Goal: Task Accomplishment & Management: Use online tool/utility

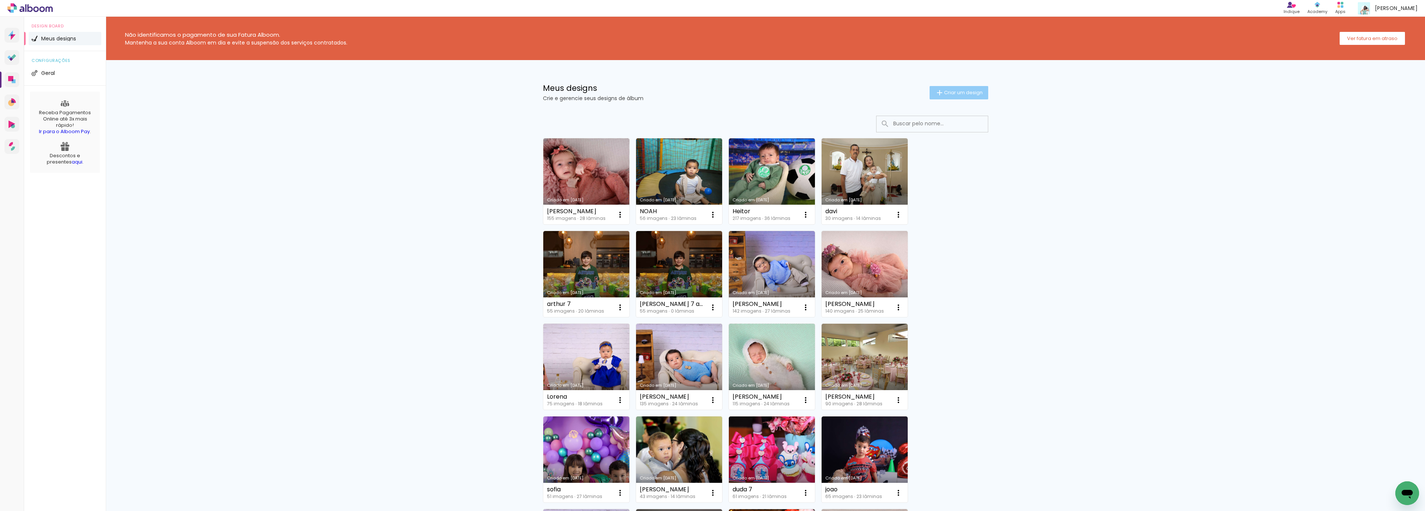
click at [956, 94] on span "Criar um design" at bounding box center [963, 92] width 39 height 5
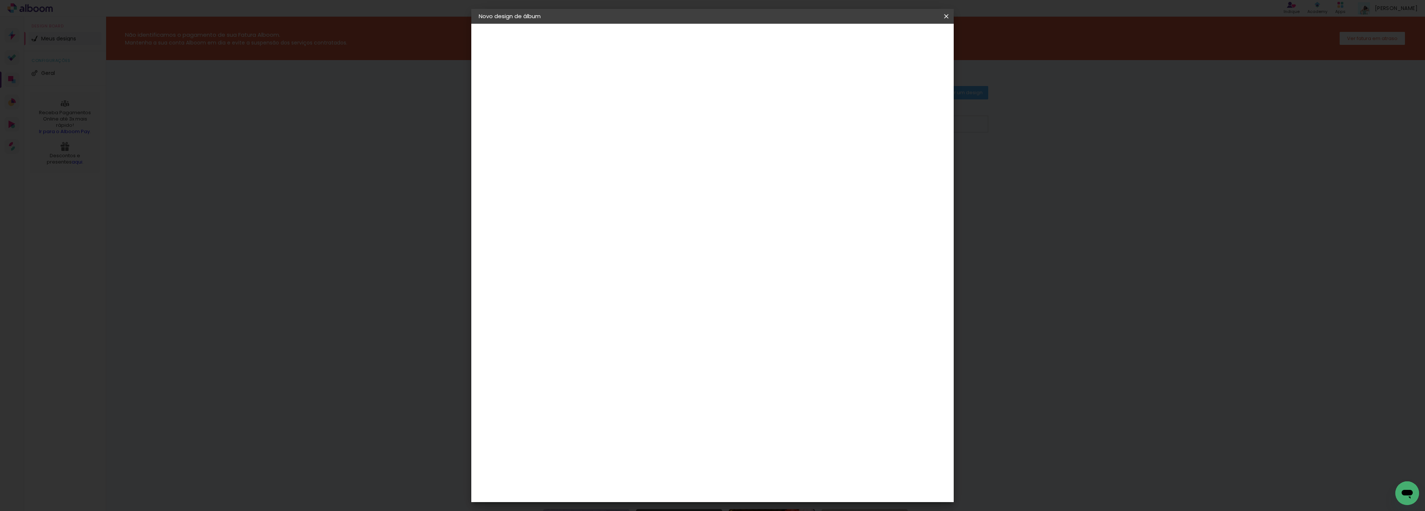
click at [0, 0] on paper-input-container "Título do álbum" at bounding box center [0, 0] width 0 height 0
click at [600, 97] on input at bounding box center [600, 100] width 0 height 12
type input "sonia"
type paper-input "sonia"
click at [0, 0] on header "Informações Dê um título ao seu álbum. Avançar" at bounding box center [0, 0] width 0 height 0
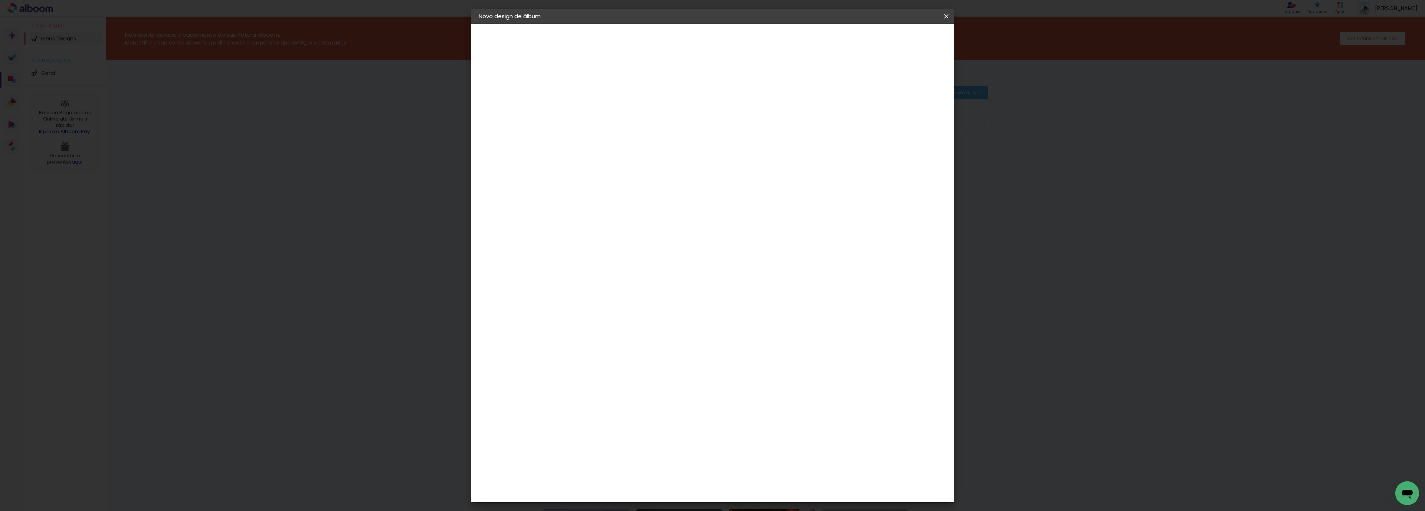
click at [0, 0] on slot "Avançar" at bounding box center [0, 0] width 0 height 0
click at [739, 115] on paper-item "Tamanho Livre" at bounding box center [703, 113] width 71 height 16
click at [739, 35] on paper-button "Avançar" at bounding box center [721, 39] width 36 height 13
drag, startPoint x: 577, startPoint y: 211, endPoint x: 664, endPoint y: 215, distance: 86.6
click at [664, 153] on div "30 cm cm cm mm A maioria das encadernadoras sugere 5mm de sangria." at bounding box center [742, 123] width 348 height 59
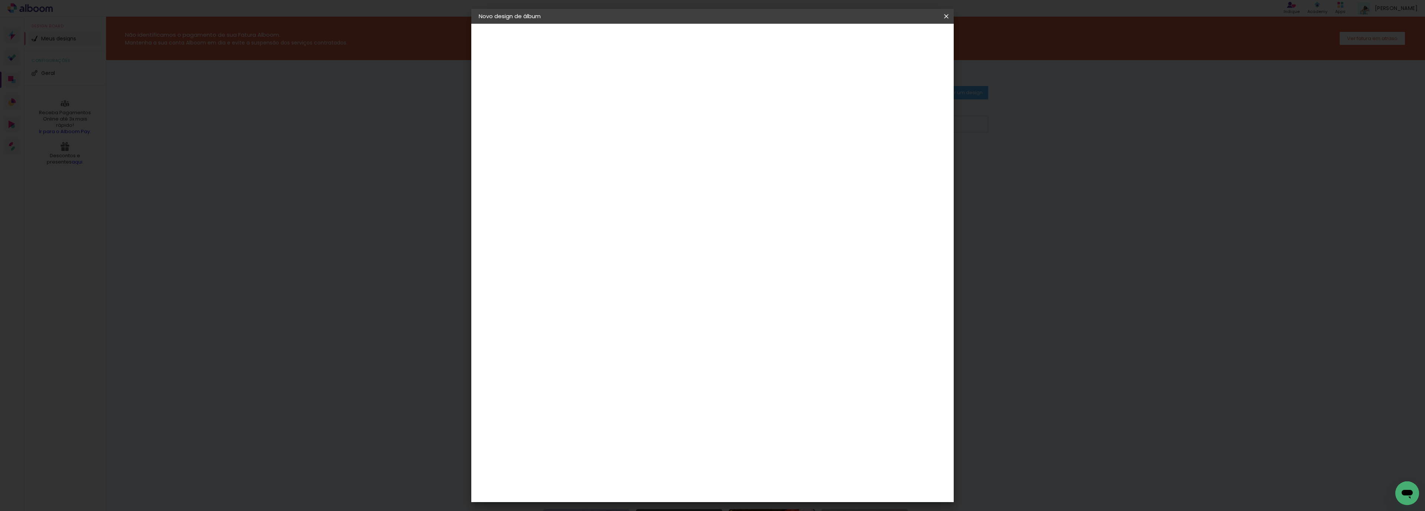
type input "25,4"
type paper-input "25,4"
drag, startPoint x: 792, startPoint y: 288, endPoint x: 925, endPoint y: 306, distance: 133.8
click at [916, 153] on div "30 cm cm cm mm A maioria das encadernadoras sugere 5mm de sangria." at bounding box center [742, 123] width 348 height 59
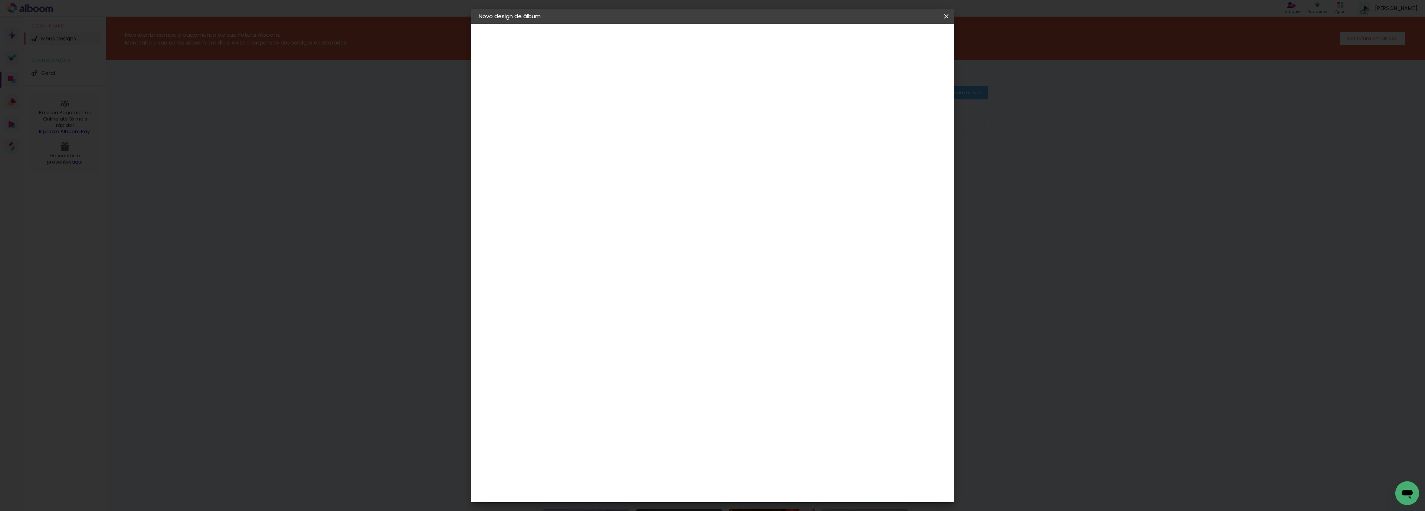
type input "40,6"
type paper-input "40,6"
click at [904, 43] on paper-button "Iniciar design" at bounding box center [880, 39] width 49 height 13
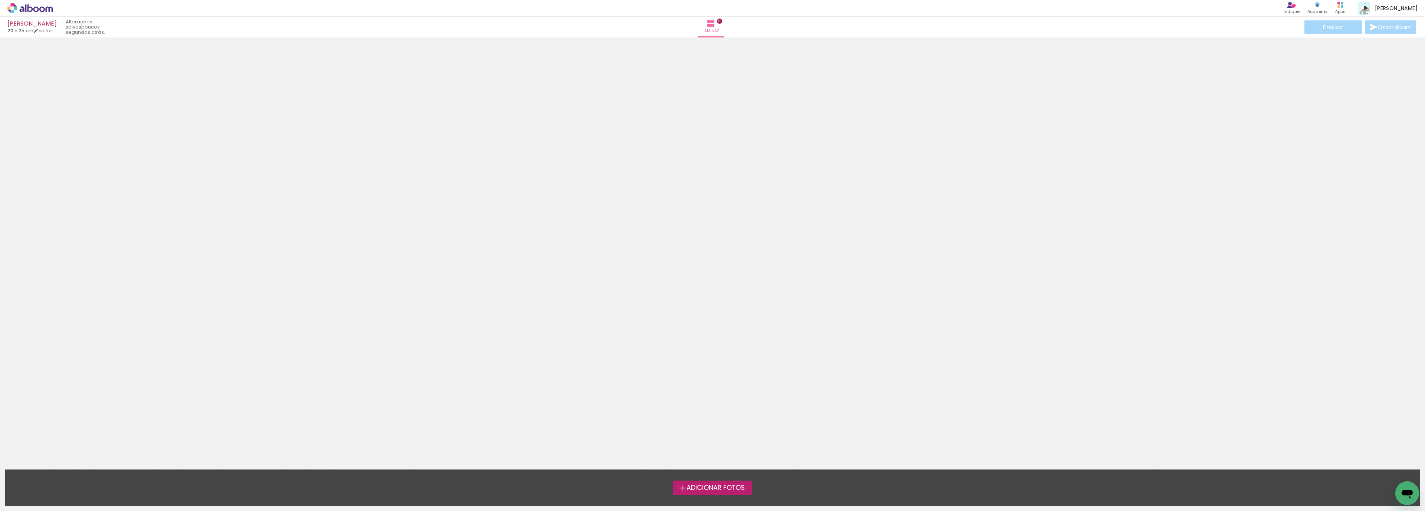
click at [731, 489] on span "Adicionar Fotos" at bounding box center [716, 488] width 58 height 7
click at [0, 0] on input "file" at bounding box center [0, 0] width 0 height 0
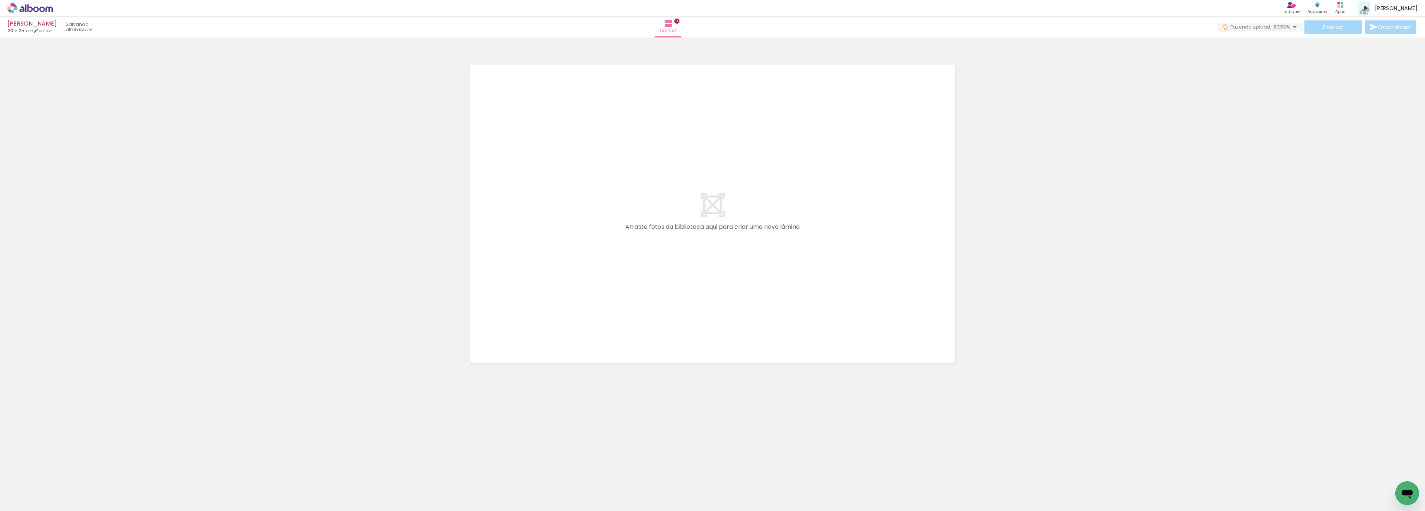
click at [24, 502] on span "Adicionar Fotos" at bounding box center [26, 501] width 22 height 8
click at [0, 0] on input "file" at bounding box center [0, 0] width 0 height 0
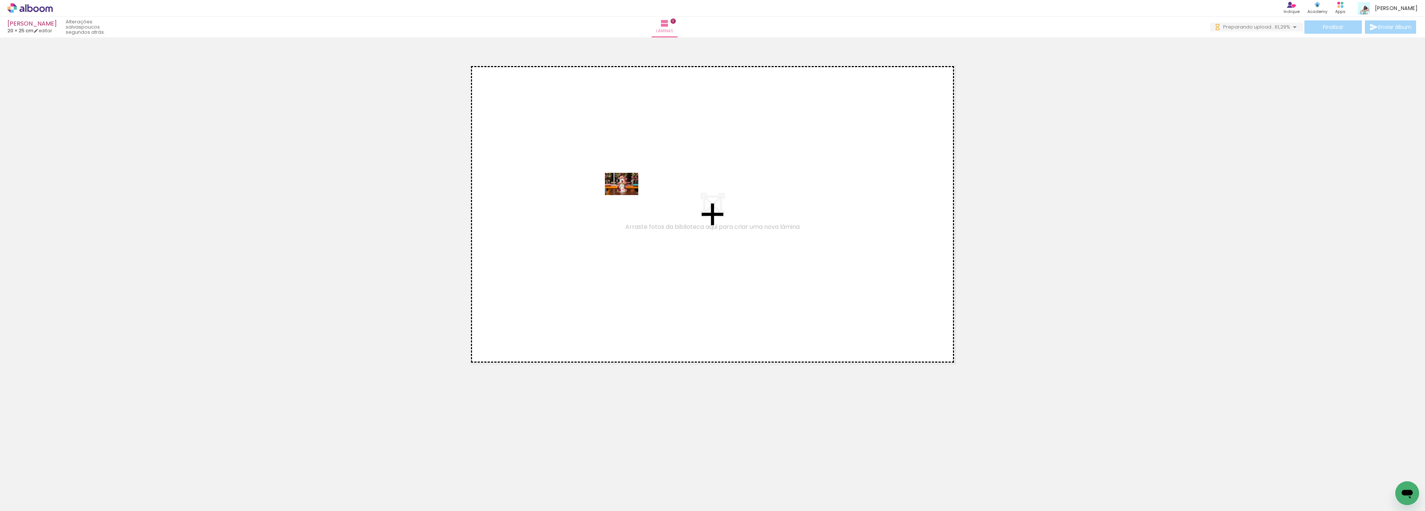
drag, startPoint x: 72, startPoint y: 491, endPoint x: 627, endPoint y: 195, distance: 629.0
click at [627, 195] on quentale-workspace at bounding box center [712, 255] width 1425 height 511
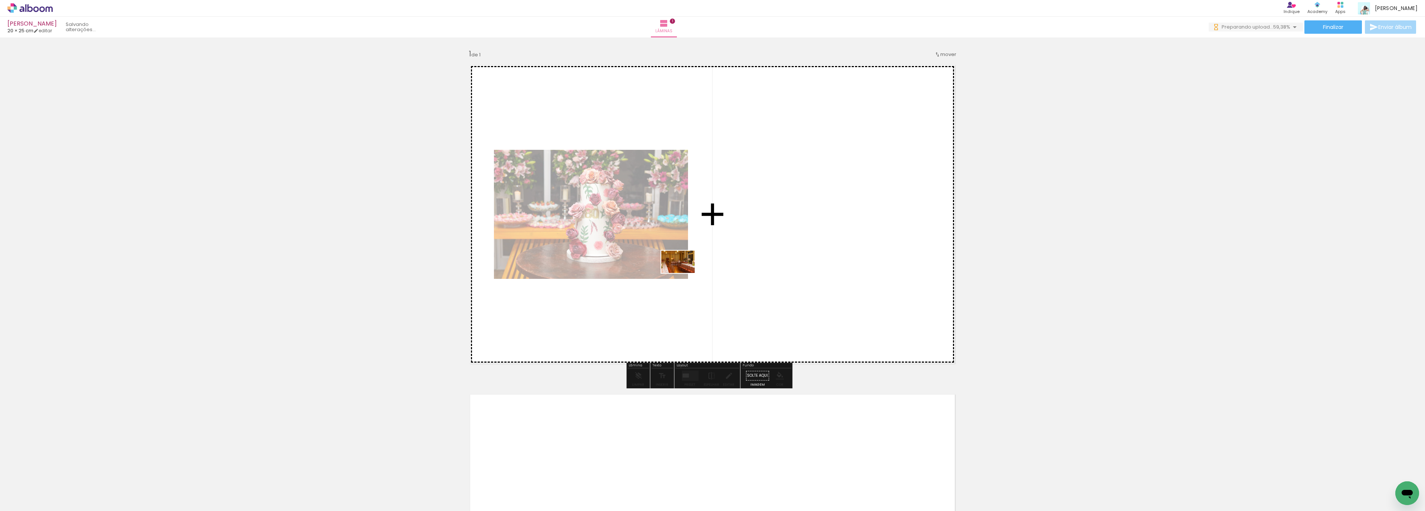
drag, startPoint x: 120, startPoint y: 492, endPoint x: 684, endPoint y: 273, distance: 604.5
click at [684, 273] on quentale-workspace at bounding box center [712, 255] width 1425 height 511
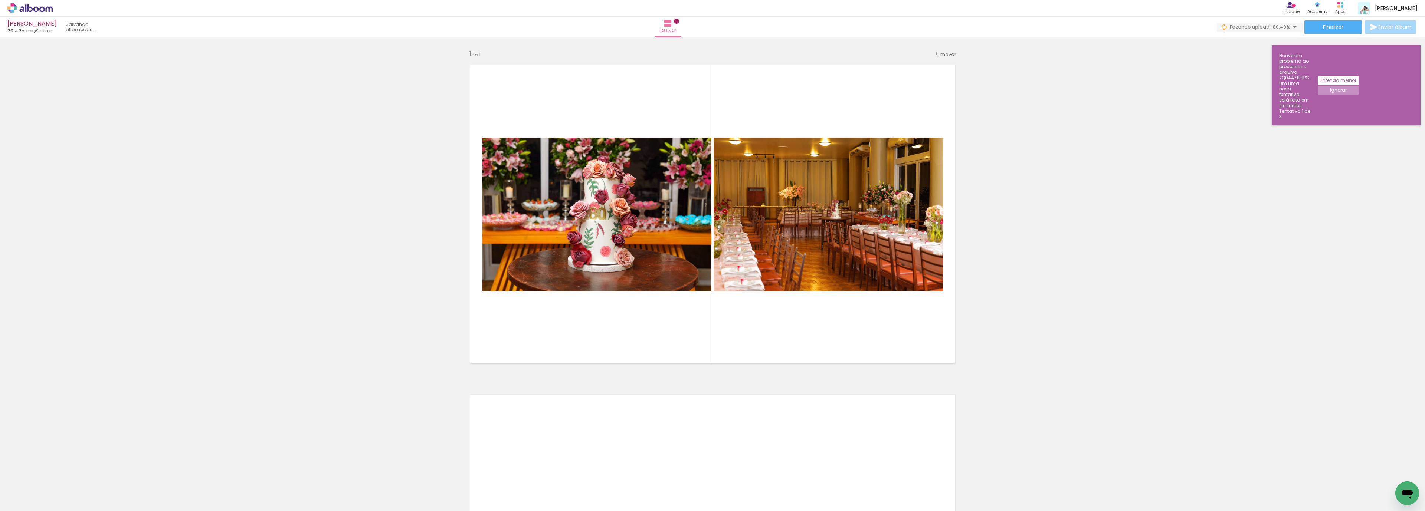
scroll to position [0, 1672]
click at [1178, 297] on div "Inserir lâmina 1 de 1" at bounding box center [712, 370] width 1425 height 660
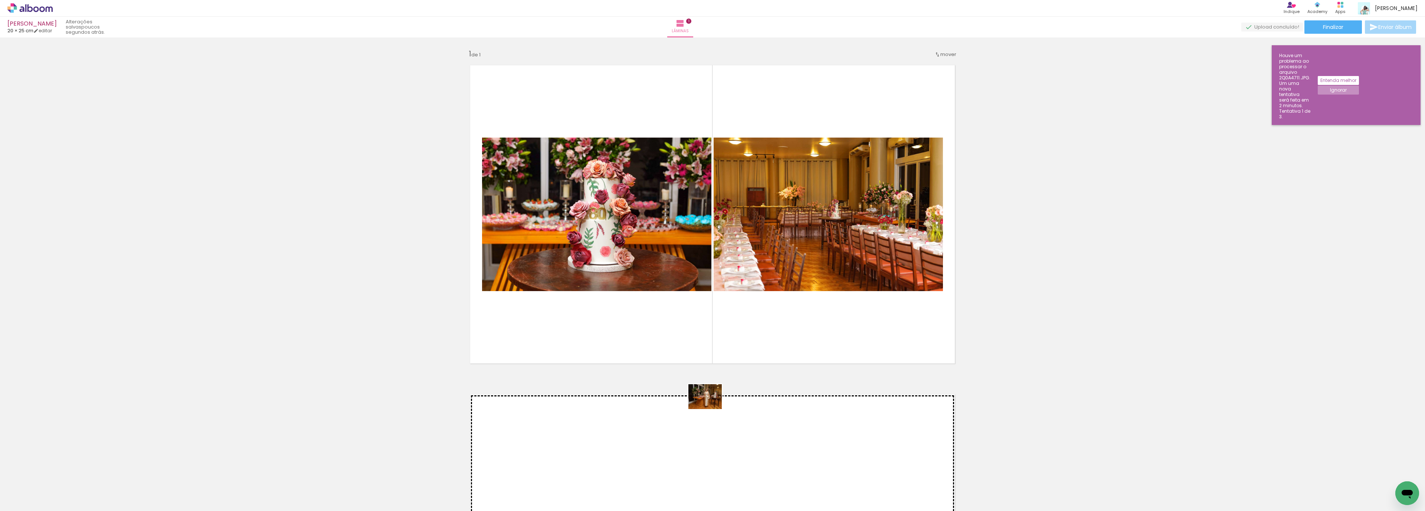
drag, startPoint x: 374, startPoint y: 491, endPoint x: 711, endPoint y: 407, distance: 347.8
click at [711, 407] on quentale-workspace at bounding box center [712, 255] width 1425 height 511
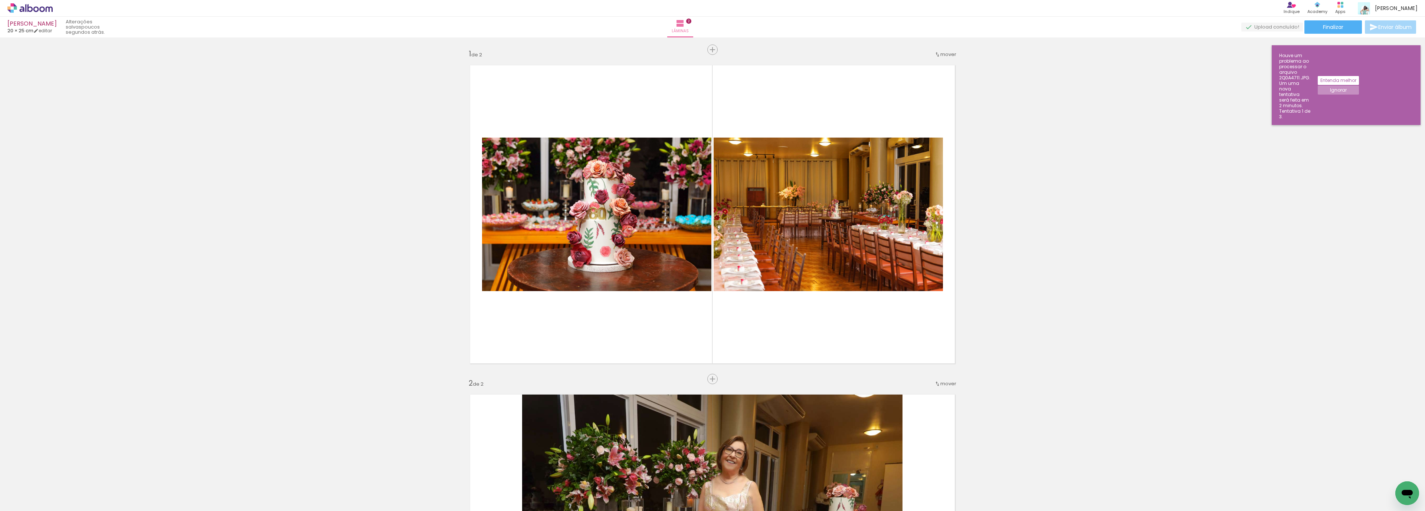
scroll to position [293, 0]
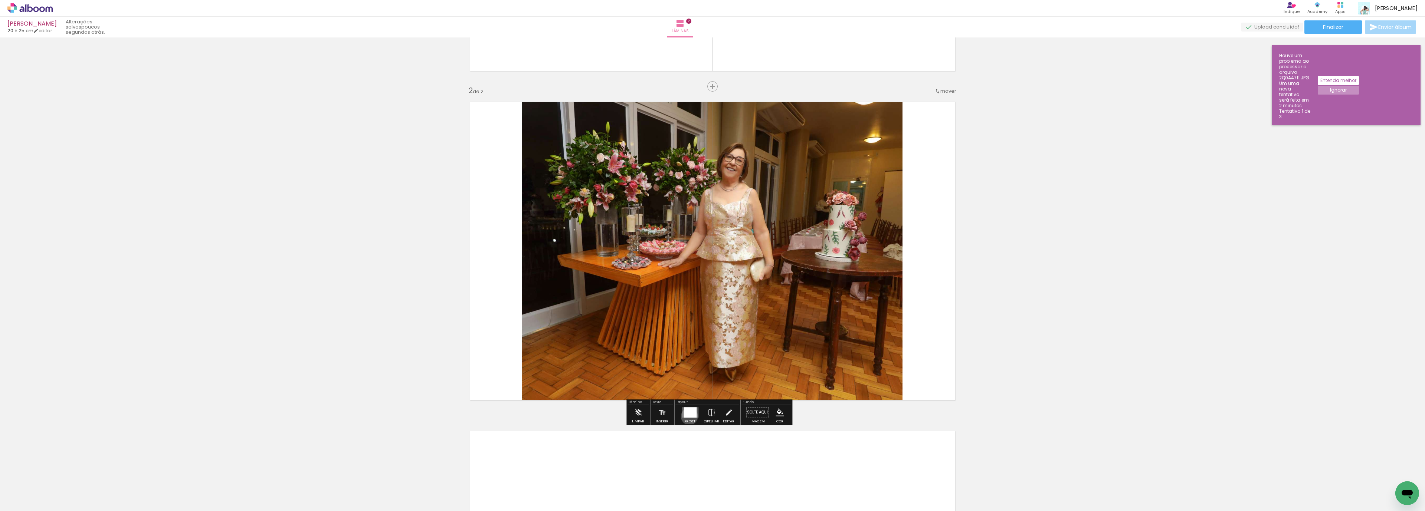
click at [689, 416] on div at bounding box center [690, 413] width 13 height 10
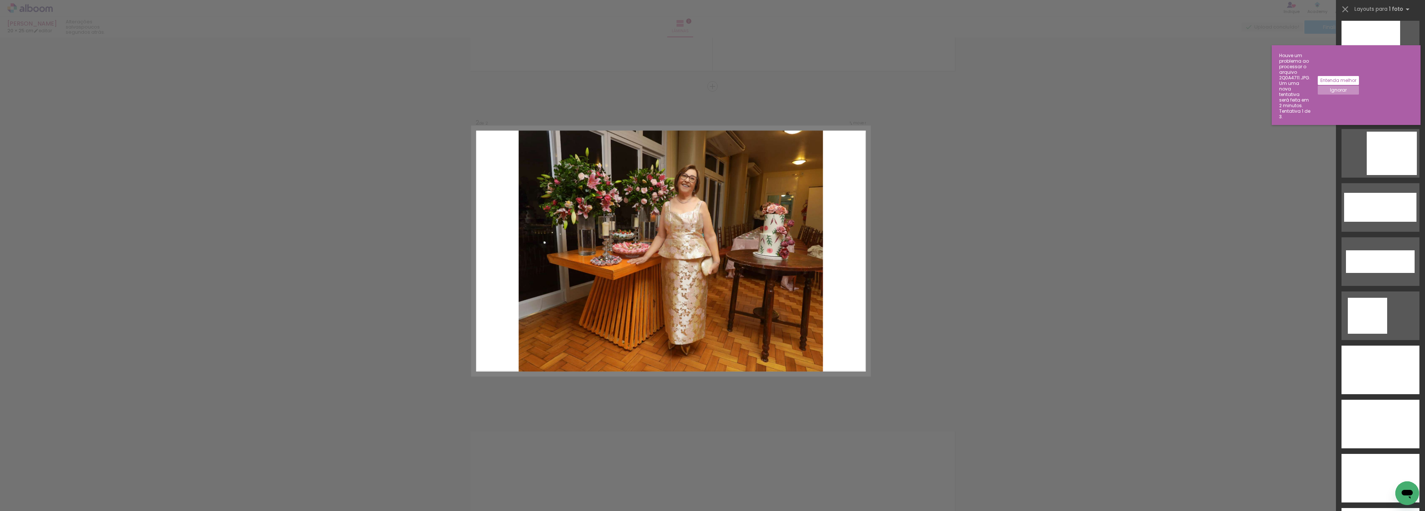
scroll to position [2369, 0]
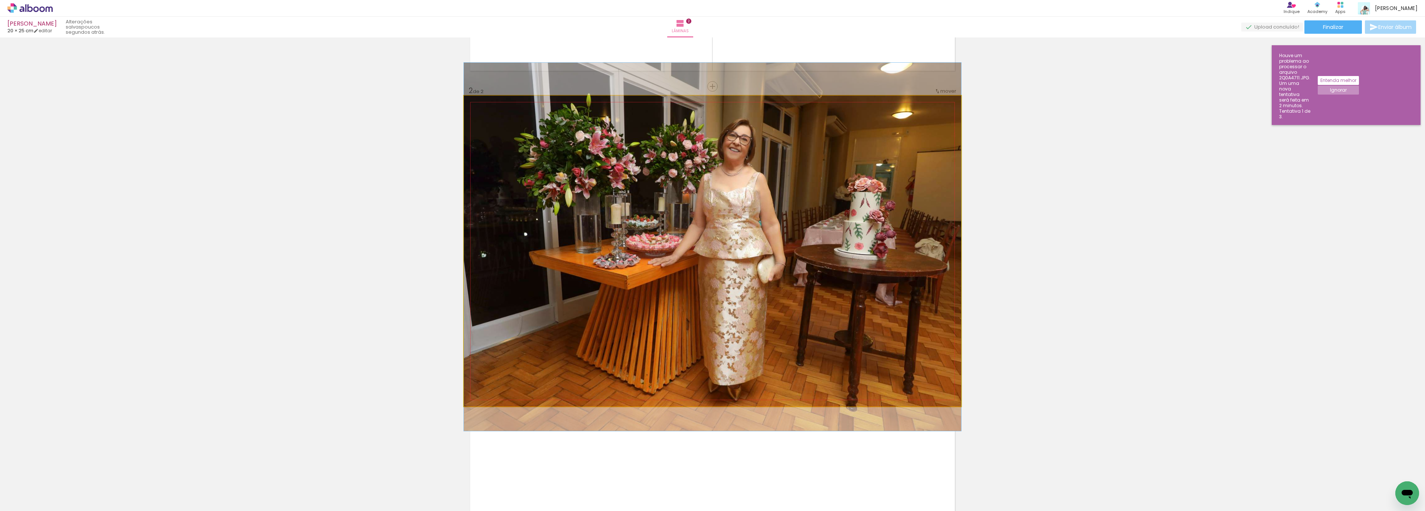
click at [786, 287] on quentale-photo at bounding box center [712, 251] width 497 height 311
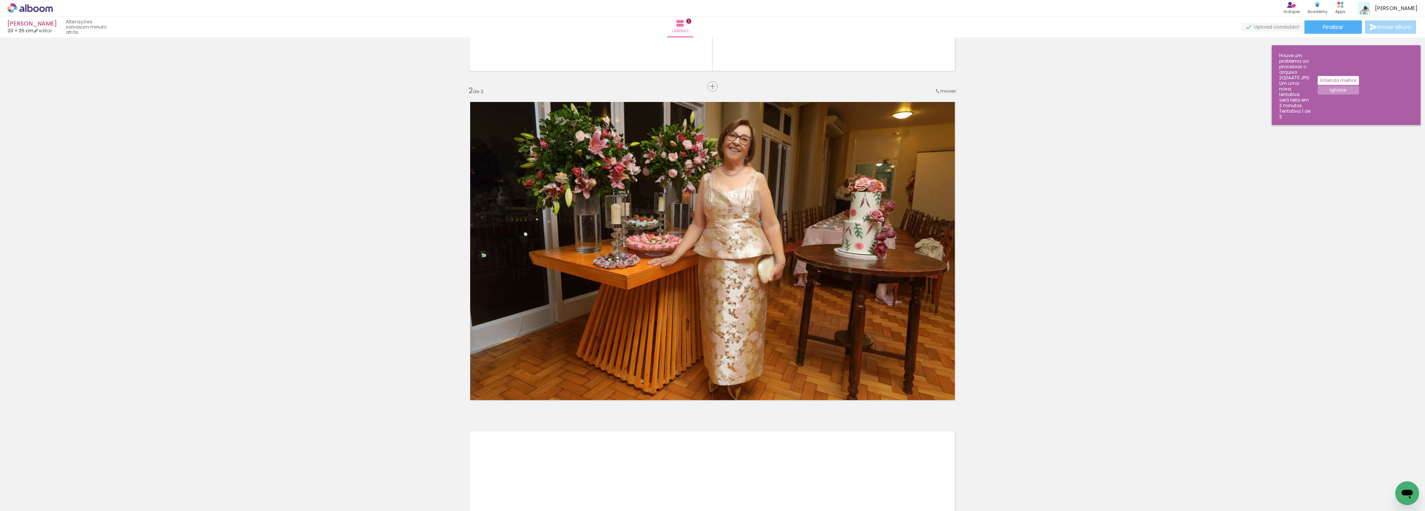
scroll to position [0, 1672]
click at [38, 501] on paper-button "Adicionar Fotos" at bounding box center [23, 501] width 36 height 12
click at [0, 0] on input "file" at bounding box center [0, 0] width 0 height 0
click at [1311, 58] on div "Houve um problema ao processar o arquivo 2Q0A4711.JPG. Um uma nova tentativa se…" at bounding box center [1294, 86] width 31 height 67
click at [0, 0] on slot "Ignorar" at bounding box center [0, 0] width 0 height 0
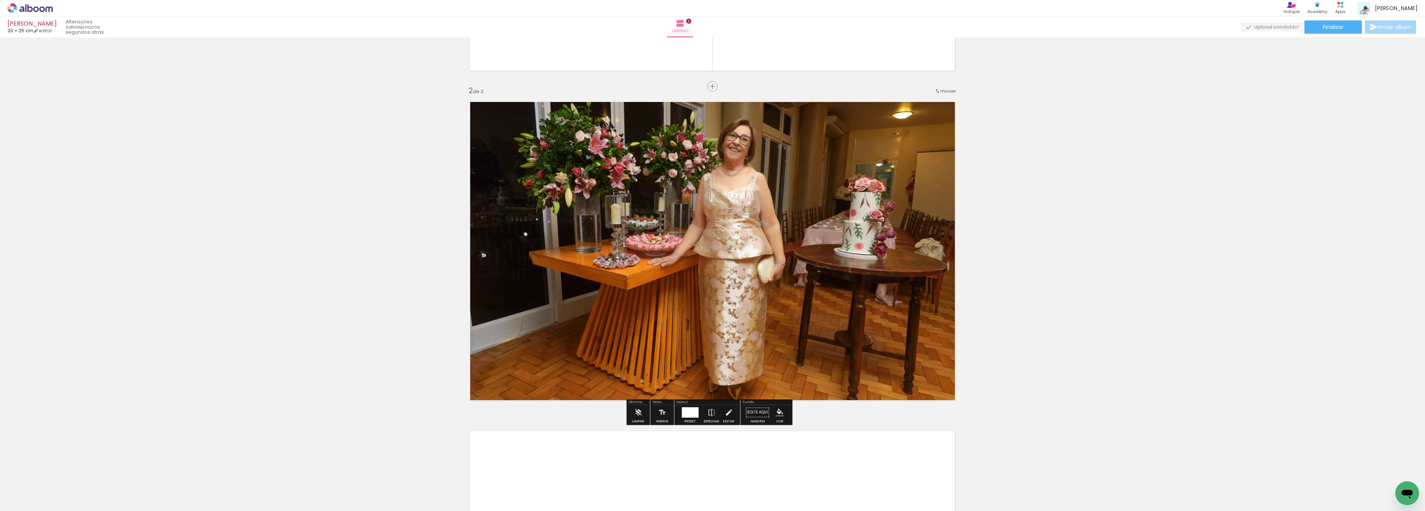
scroll to position [0, 0]
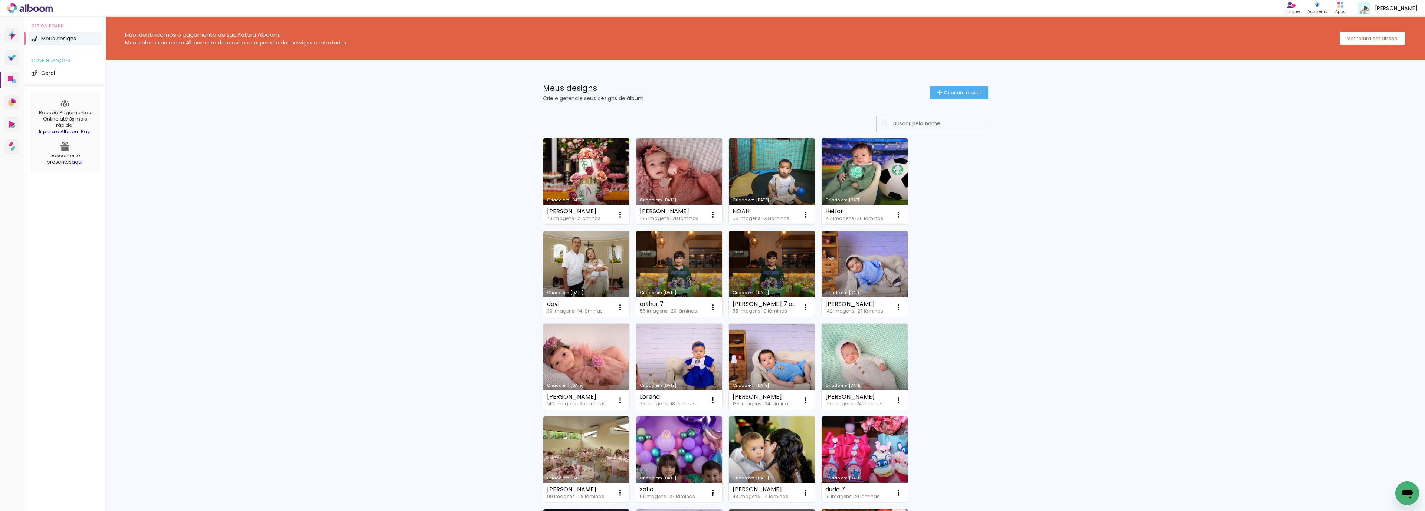
click at [599, 167] on link "Criado em [DATE]" at bounding box center [586, 181] width 86 height 86
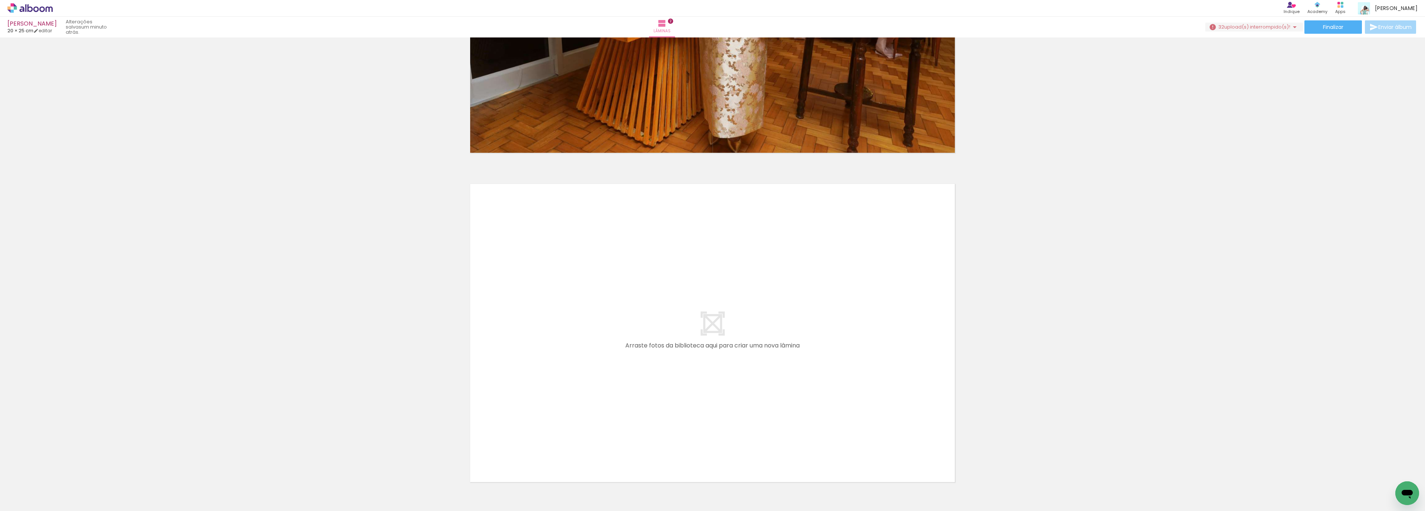
scroll to position [544, 0]
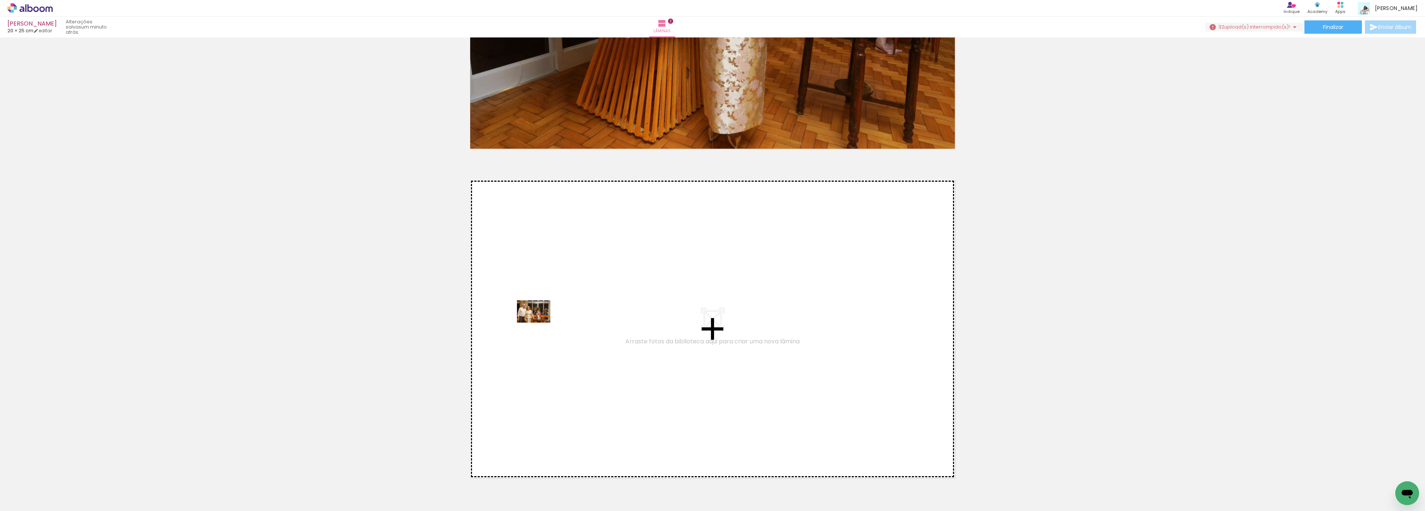
drag, startPoint x: 209, startPoint y: 487, endPoint x: 402, endPoint y: 402, distance: 210.5
click at [540, 322] on quentale-workspace at bounding box center [712, 255] width 1425 height 511
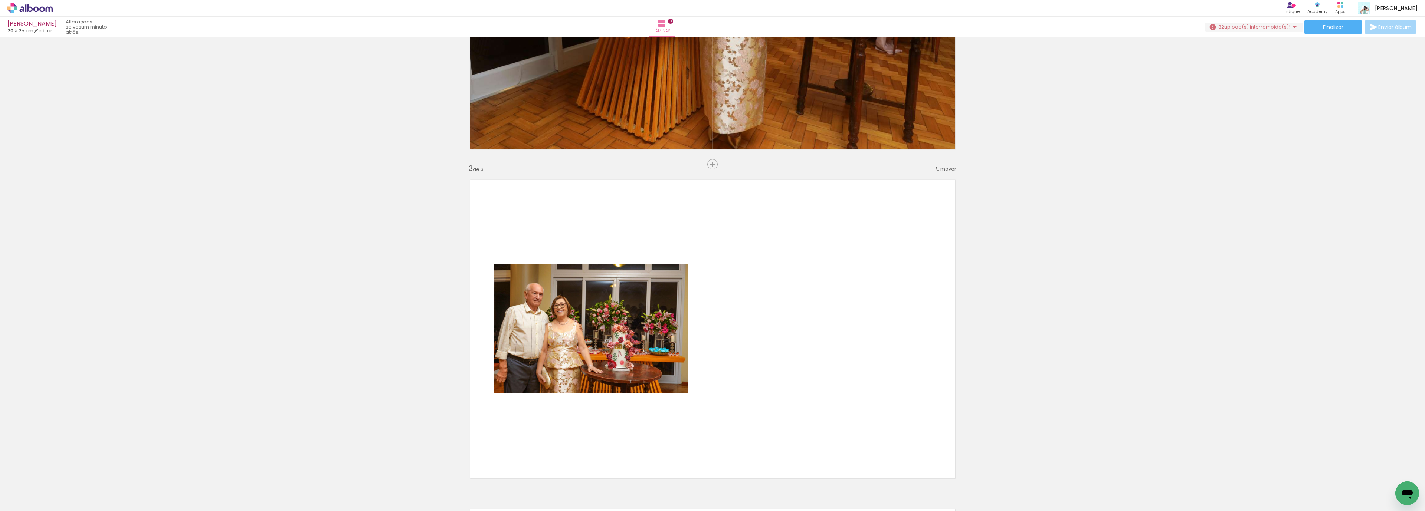
scroll to position [622, 0]
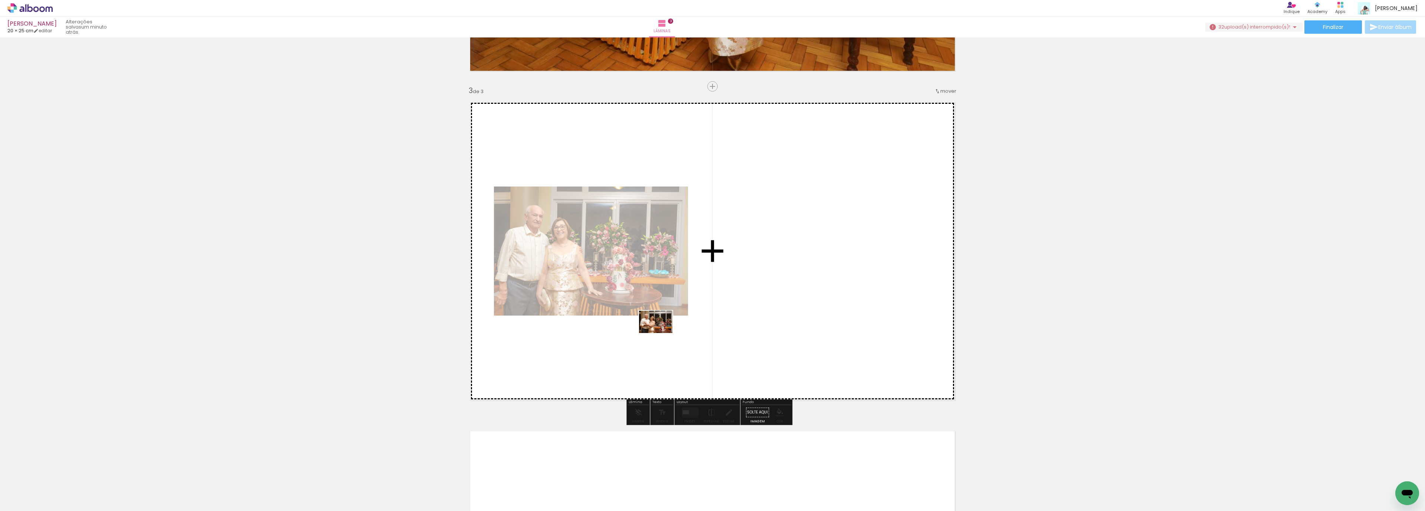
drag, startPoint x: 287, startPoint y: 494, endPoint x: 739, endPoint y: 316, distance: 484.9
click at [739, 316] on quentale-workspace at bounding box center [712, 255] width 1425 height 511
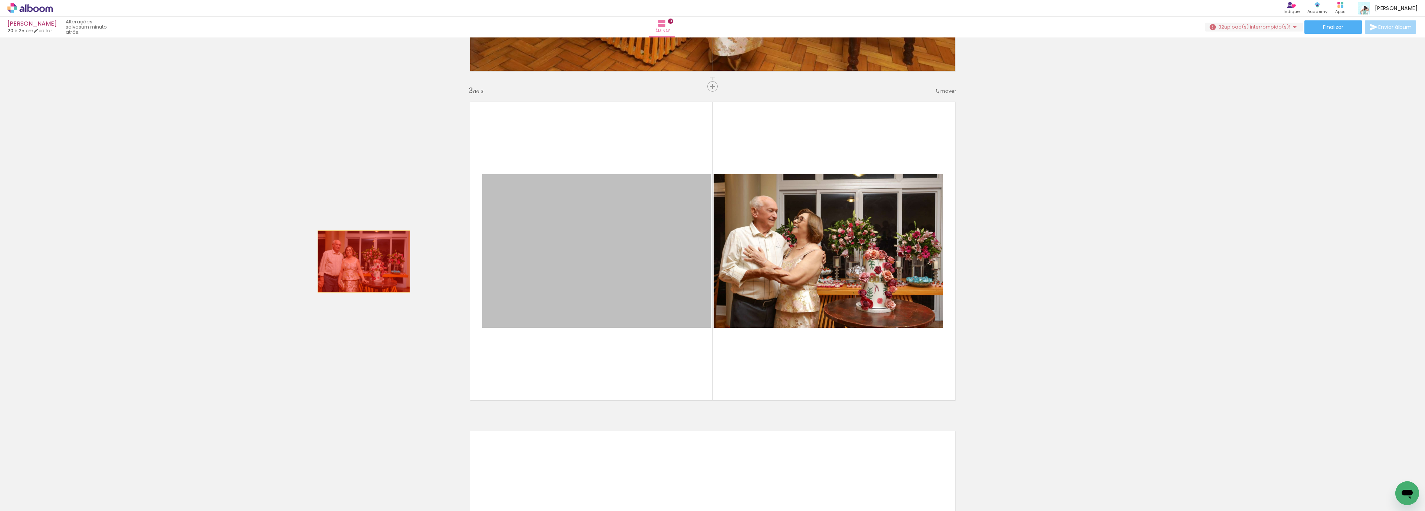
drag, startPoint x: 590, startPoint y: 247, endPoint x: 737, endPoint y: 291, distance: 153.0
click at [352, 263] on div "Inserir lâmina 1 de 3 Inserir lâmina 2 de 3 Inserir lâmina 3 de 3" at bounding box center [712, 77] width 1425 height 1319
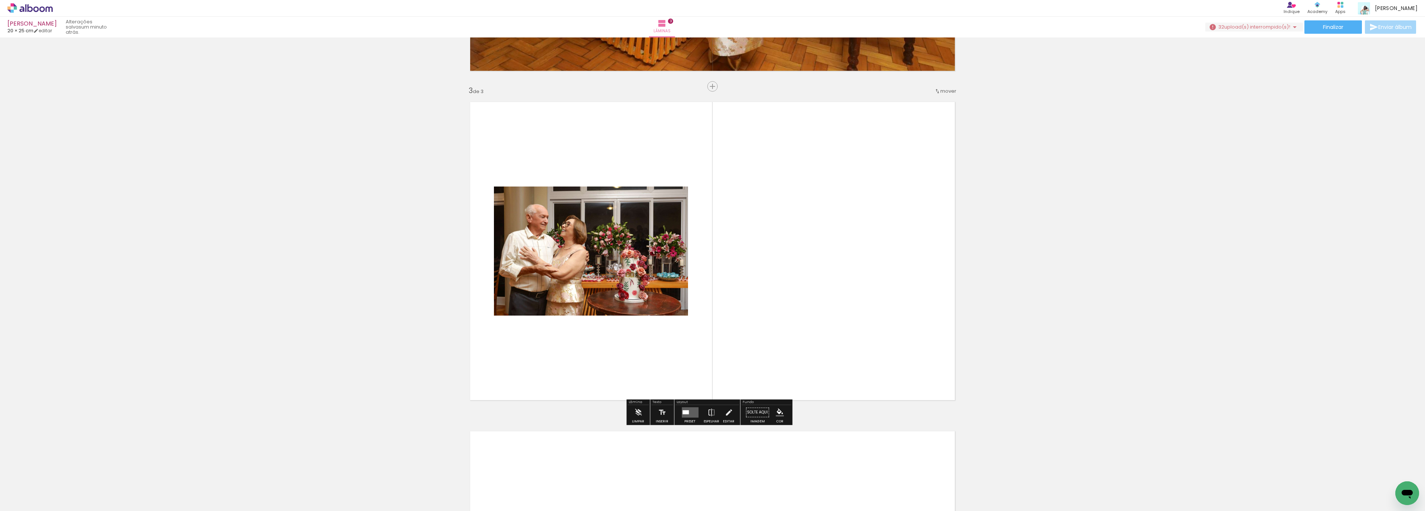
click at [687, 411] on quentale-layouter at bounding box center [690, 413] width 17 height 10
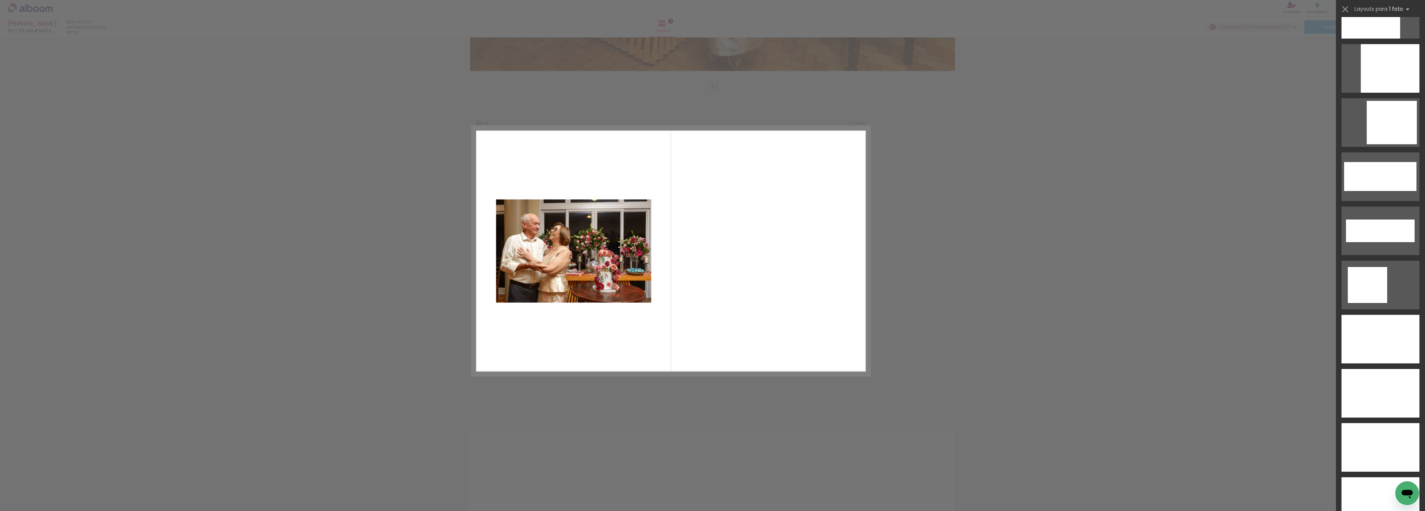
scroll to position [2393, 0]
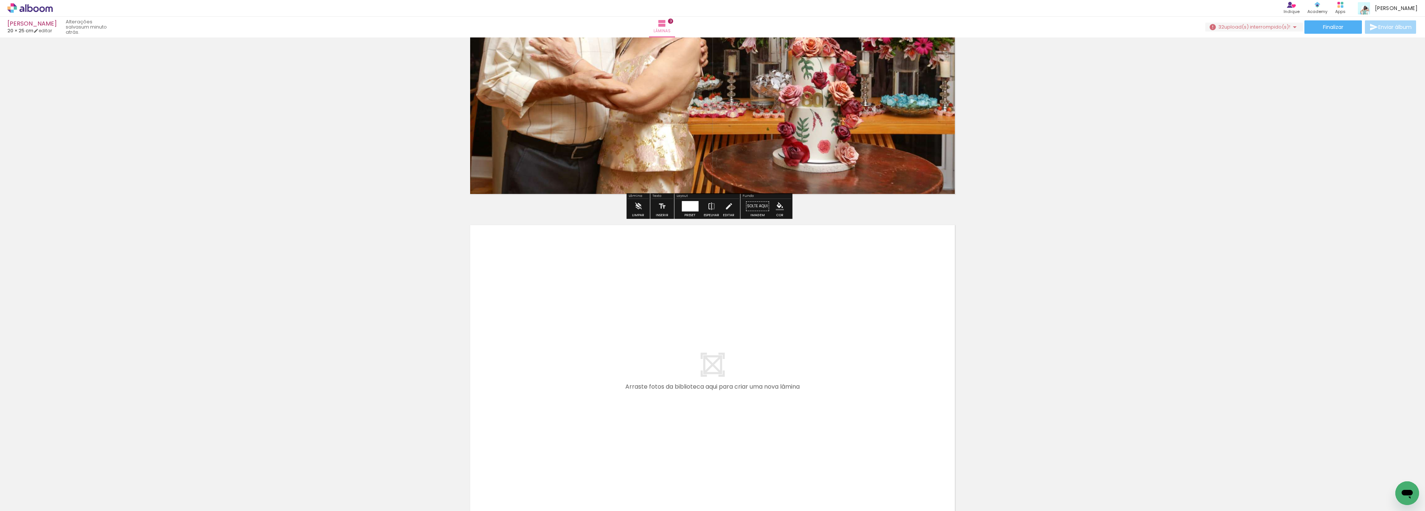
scroll to position [841, 0]
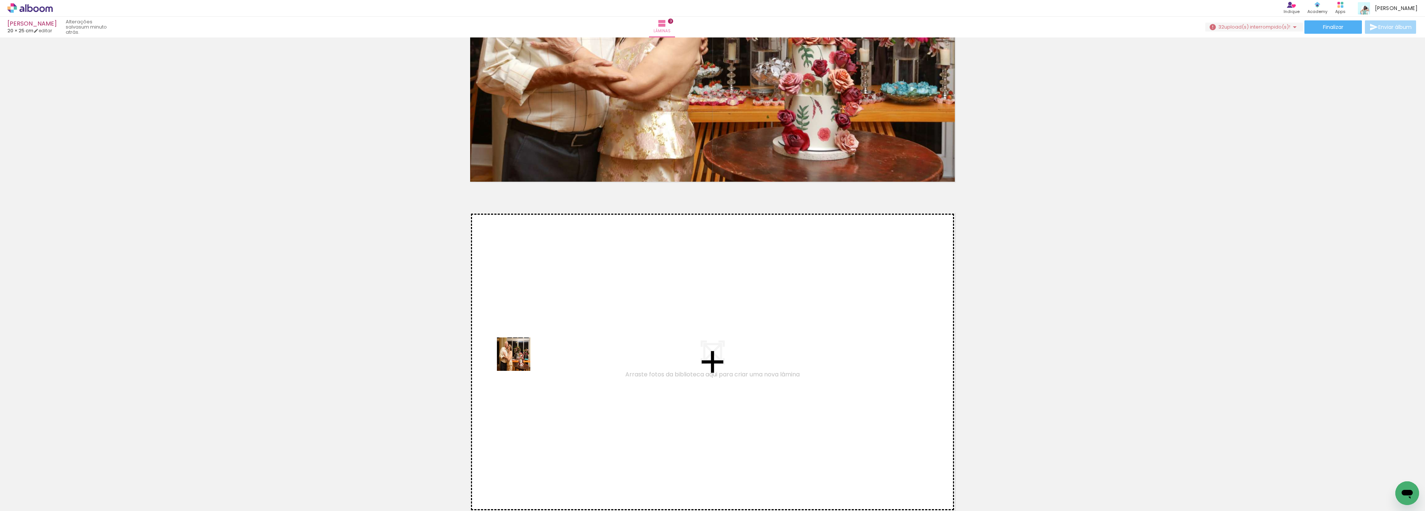
drag, startPoint x: 330, startPoint y: 488, endPoint x: 521, endPoint y: 357, distance: 232.2
click at [521, 357] on quentale-workspace at bounding box center [712, 255] width 1425 height 511
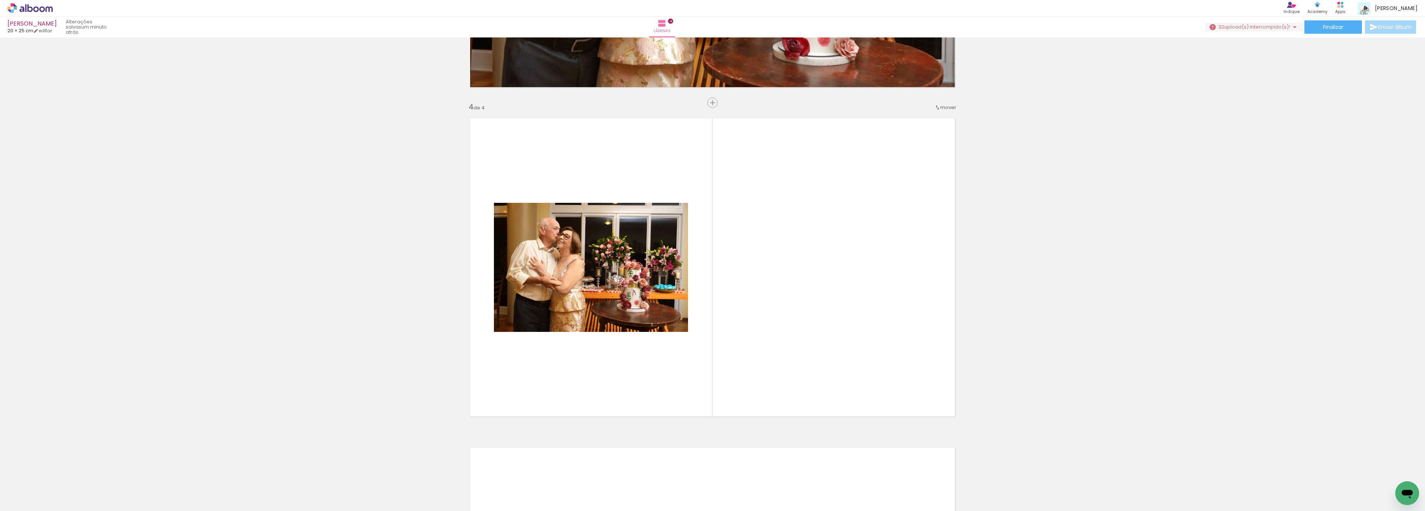
scroll to position [952, 0]
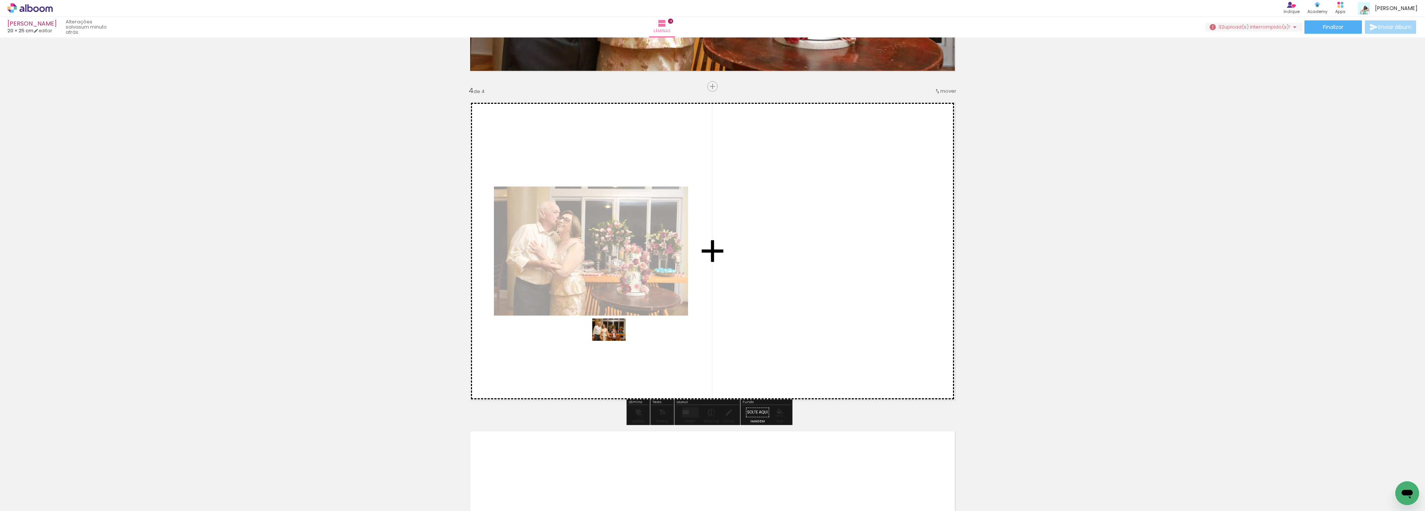
drag, startPoint x: 198, startPoint y: 484, endPoint x: 613, endPoint y: 342, distance: 438.4
click at [615, 341] on quentale-workspace at bounding box center [712, 255] width 1425 height 511
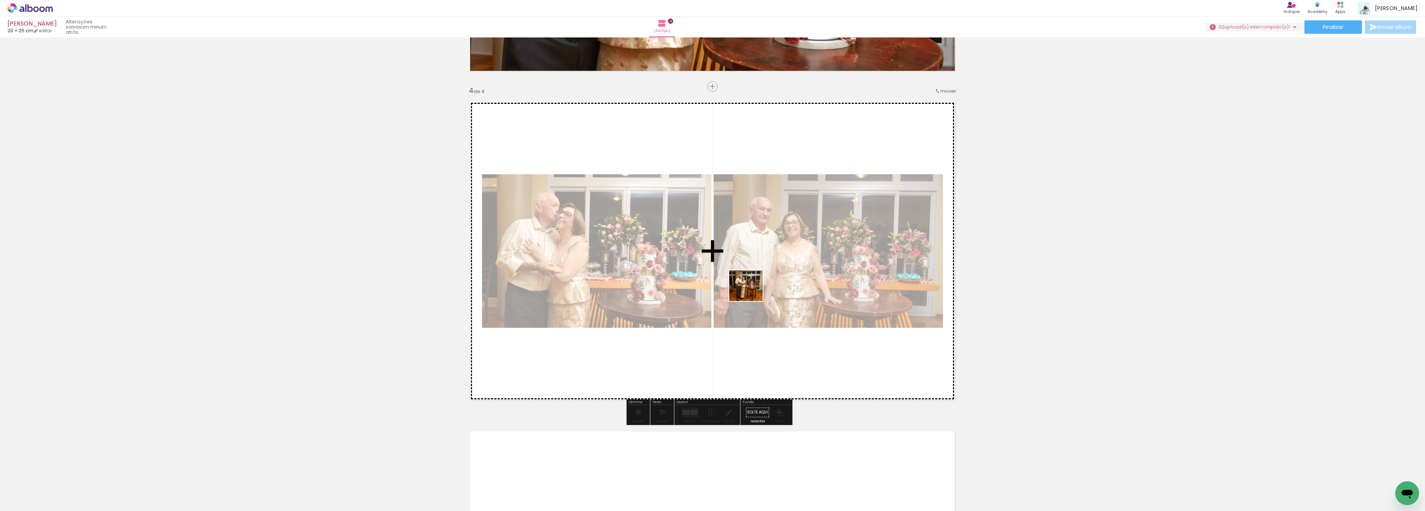
drag, startPoint x: 254, startPoint y: 489, endPoint x: 752, endPoint y: 293, distance: 534.7
click at [752, 293] on quentale-workspace at bounding box center [712, 255] width 1425 height 511
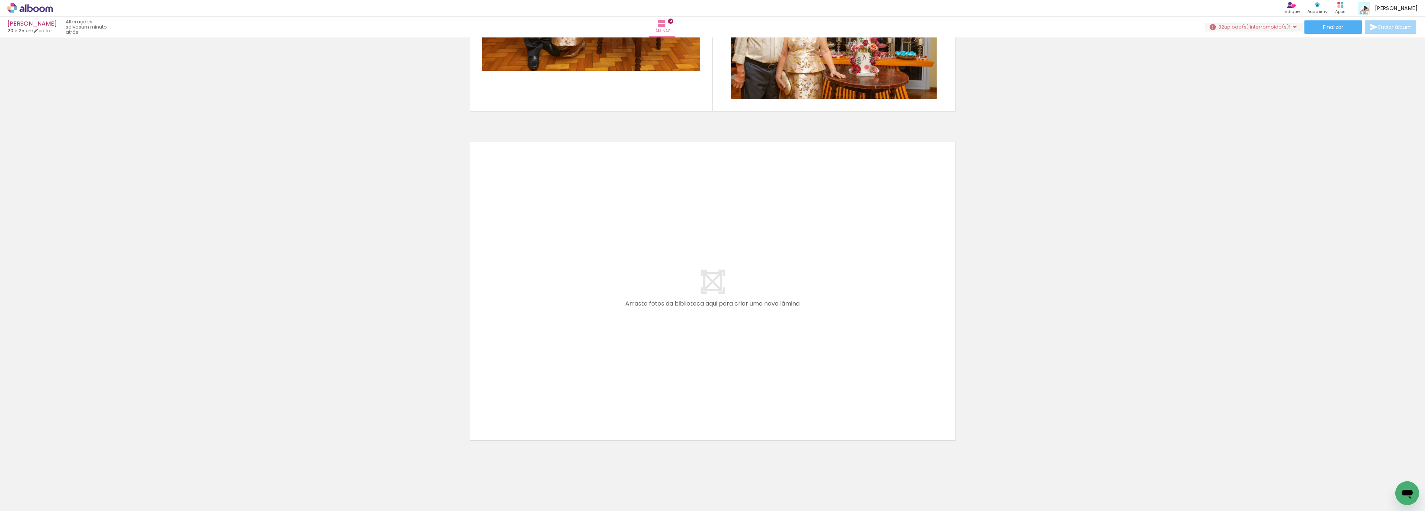
scroll to position [1249, 0]
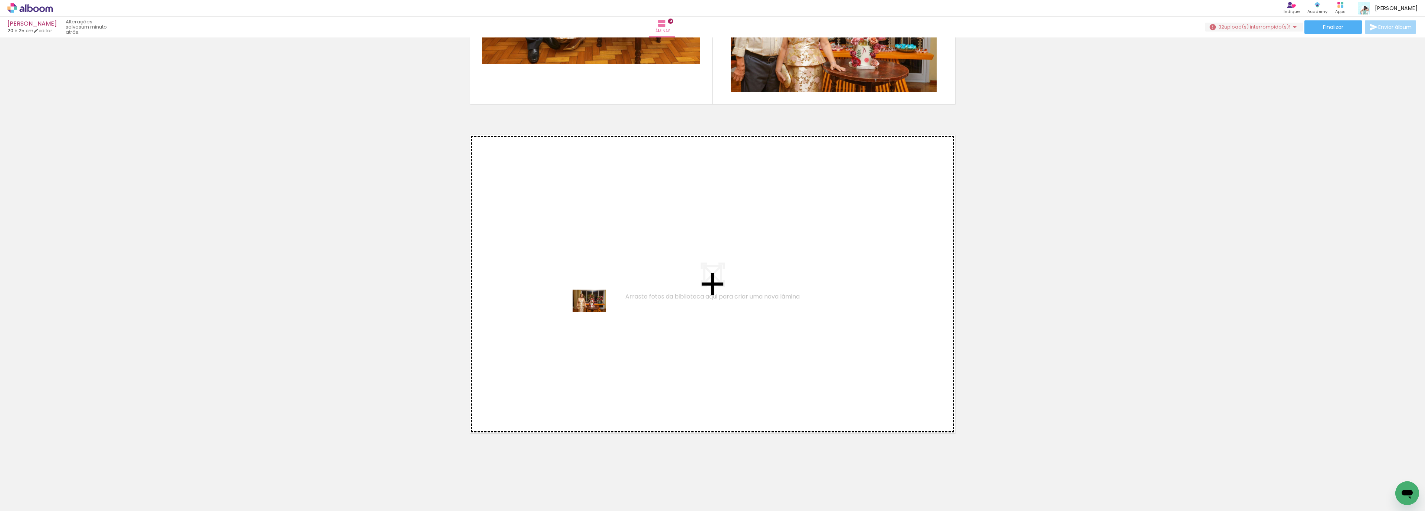
drag, startPoint x: 160, startPoint y: 485, endPoint x: 497, endPoint y: 445, distance: 338.6
click at [602, 307] on quentale-workspace at bounding box center [712, 255] width 1425 height 511
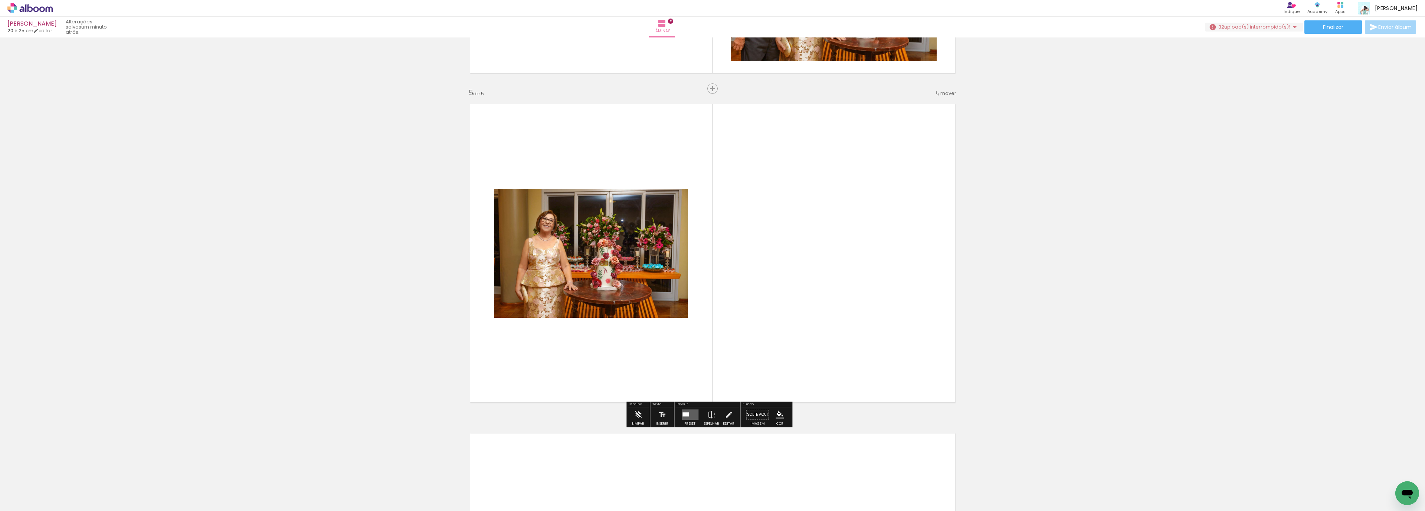
scroll to position [1282, 0]
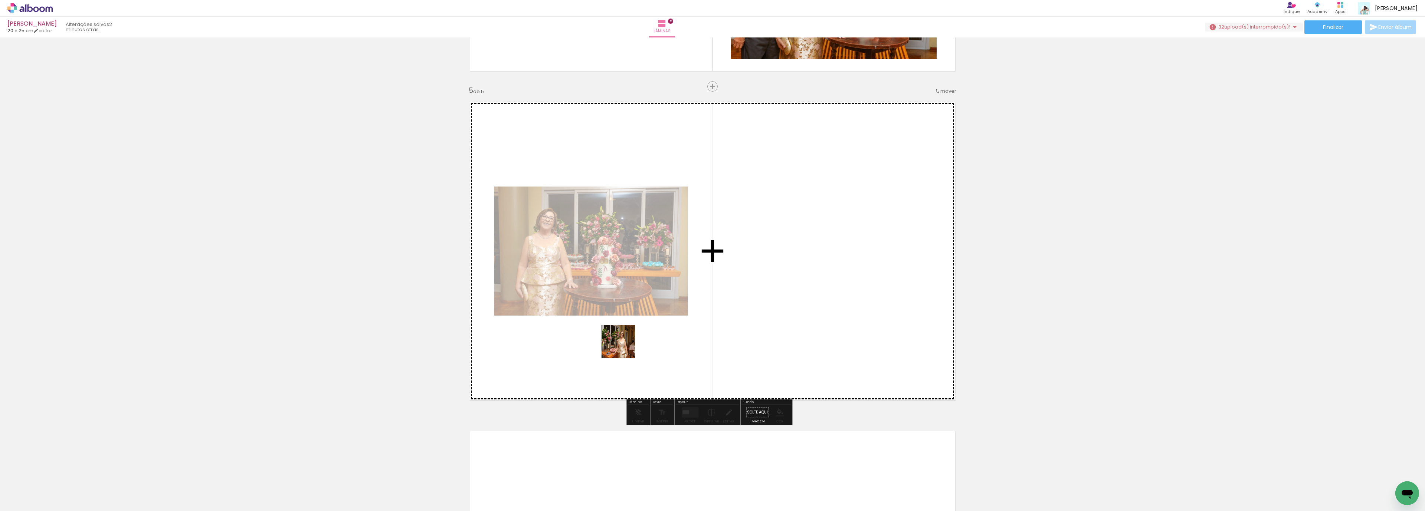
drag, startPoint x: 415, startPoint y: 490, endPoint x: 670, endPoint y: 331, distance: 300.2
click at [670, 330] on quentale-workspace at bounding box center [712, 255] width 1425 height 511
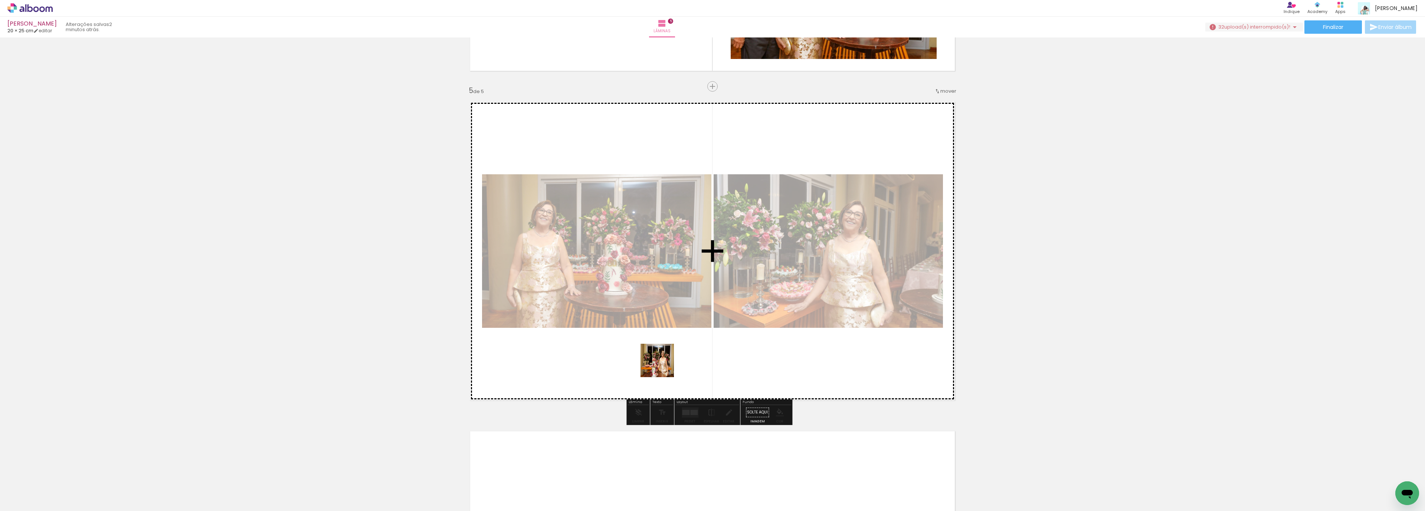
drag, startPoint x: 529, startPoint y: 439, endPoint x: 678, endPoint y: 360, distance: 168.3
click at [678, 360] on quentale-workspace at bounding box center [712, 255] width 1425 height 511
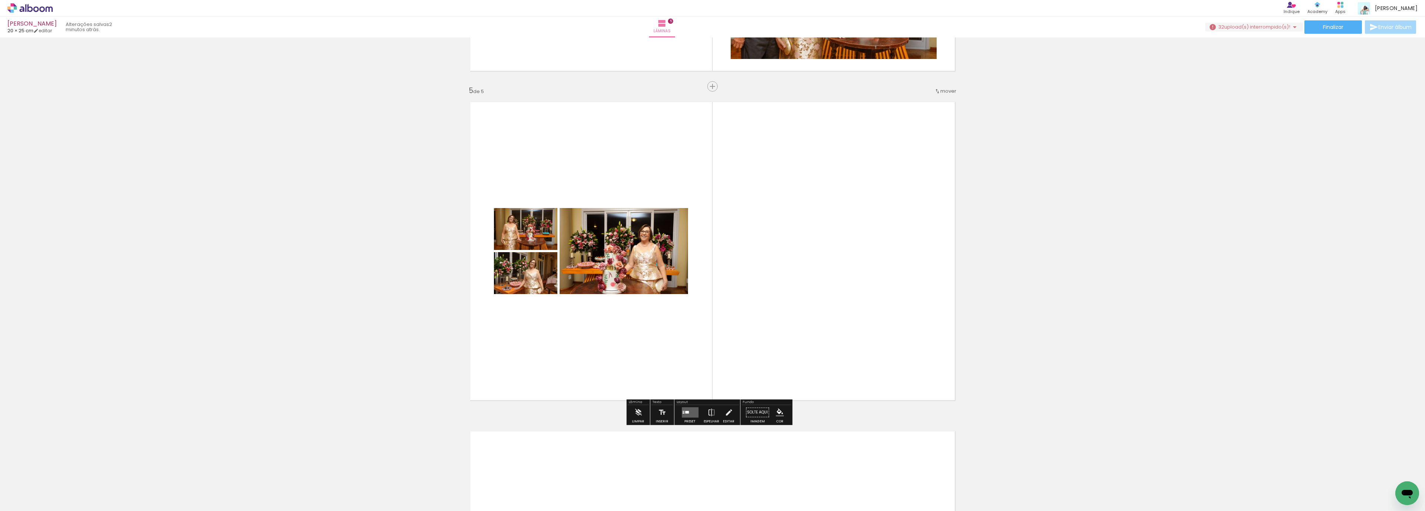
drag, startPoint x: 693, startPoint y: 413, endPoint x: 954, endPoint y: 391, distance: 262.6
click at [691, 413] on quentale-layouter at bounding box center [690, 413] width 17 height 10
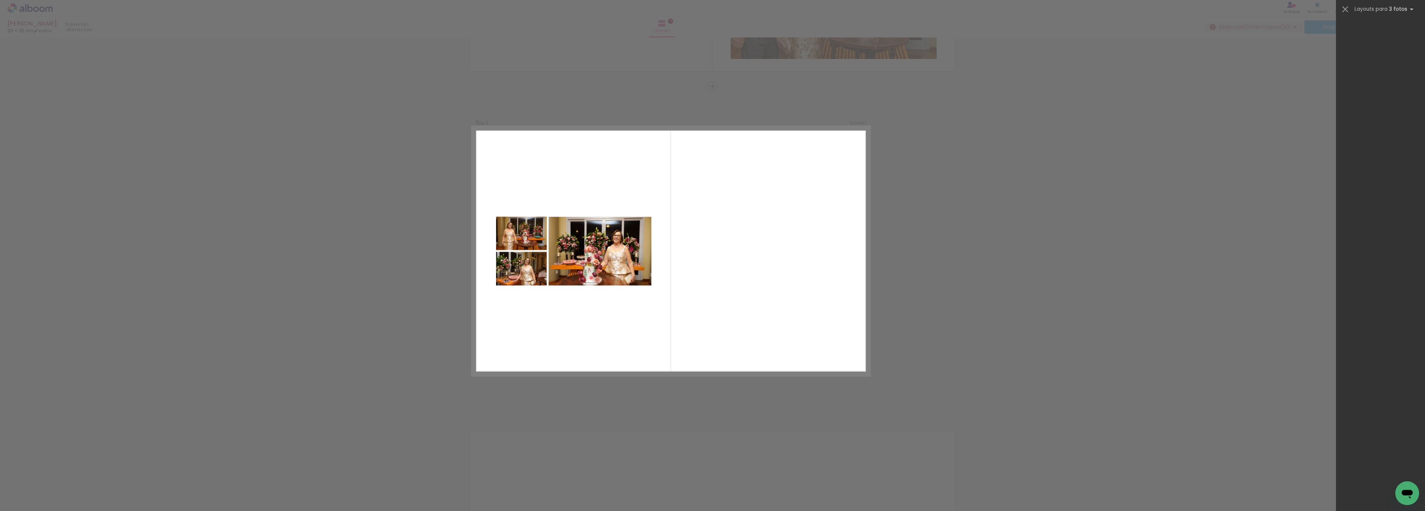
scroll to position [0, 0]
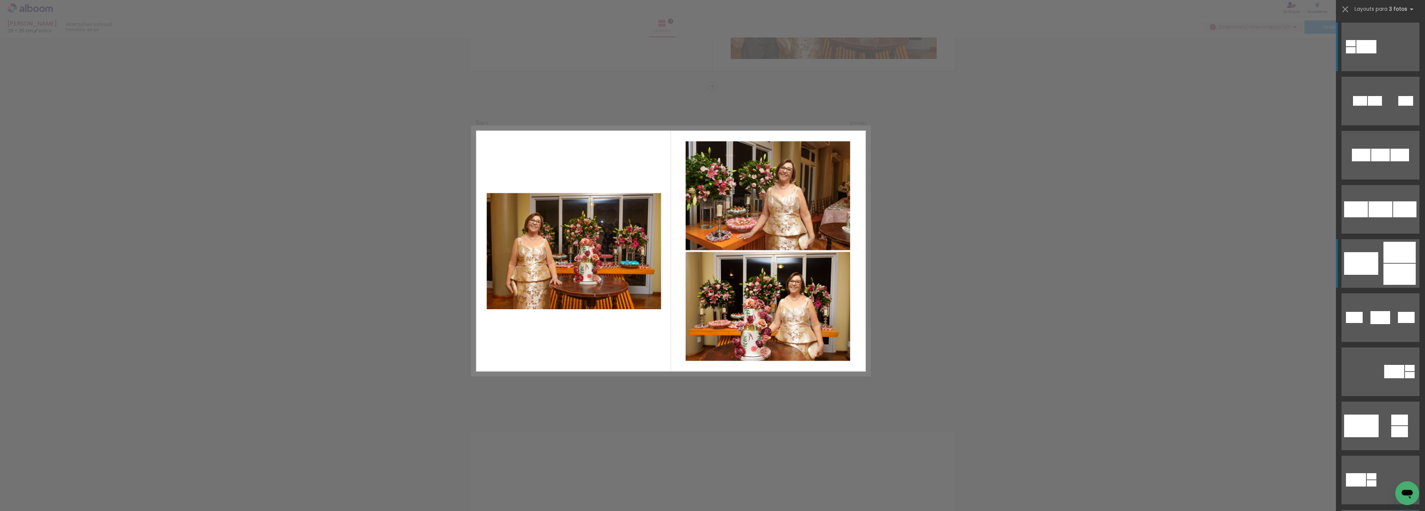
click at [1398, 106] on div at bounding box center [1405, 101] width 15 height 10
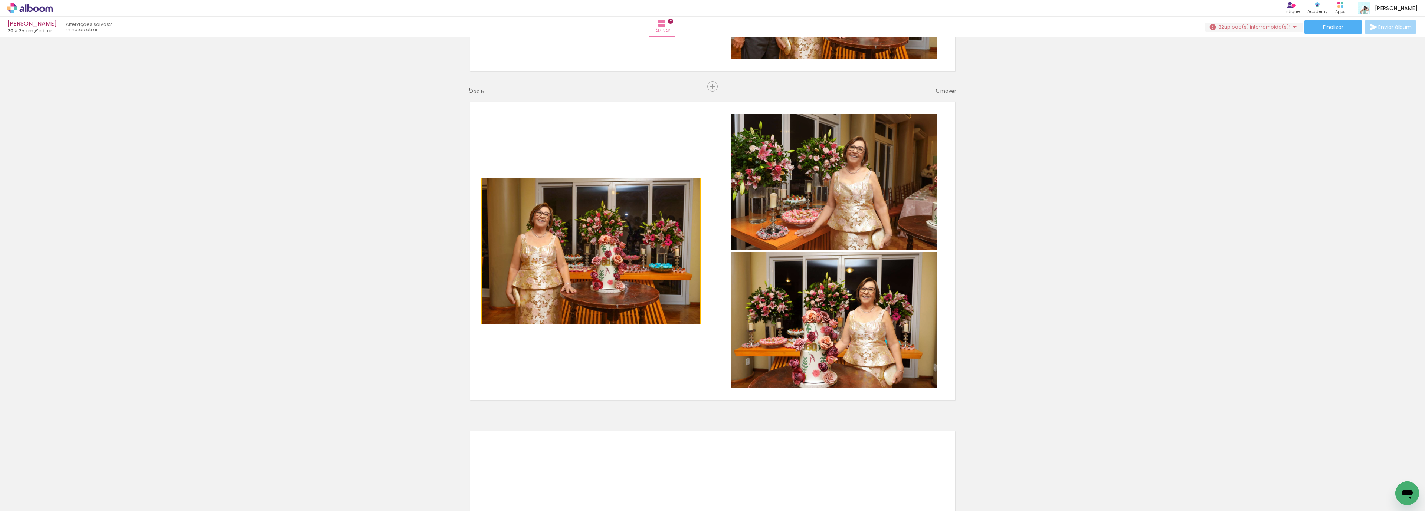
drag, startPoint x: 621, startPoint y: 264, endPoint x: 833, endPoint y: 328, distance: 221.7
click at [0, 0] on slot at bounding box center [0, 0] width 0 height 0
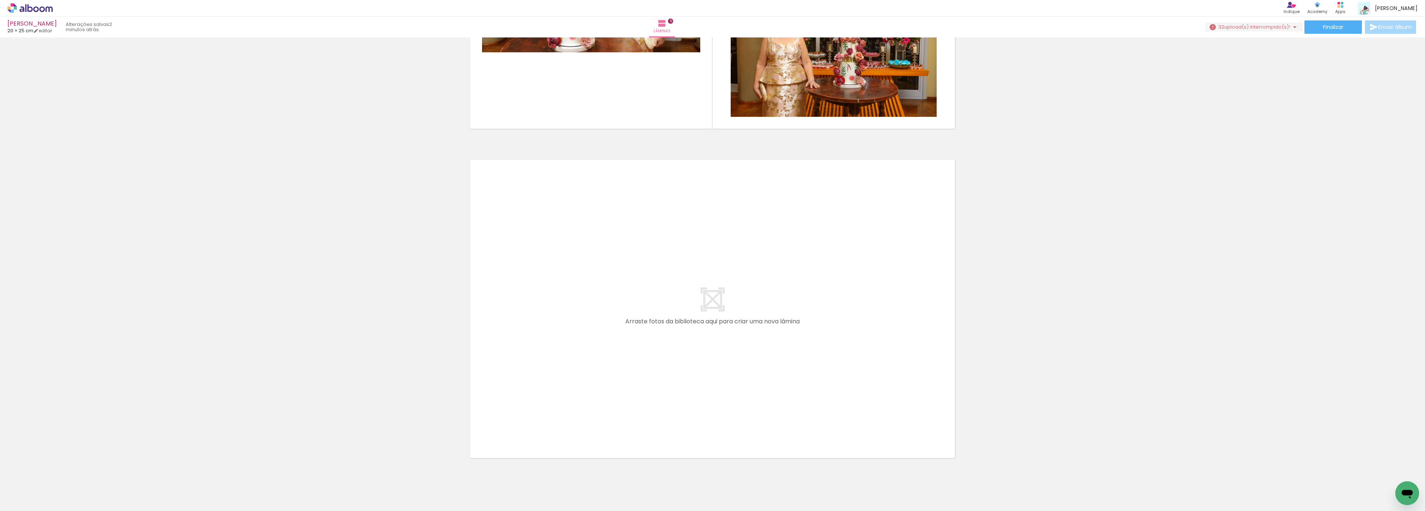
scroll to position [1578, 0]
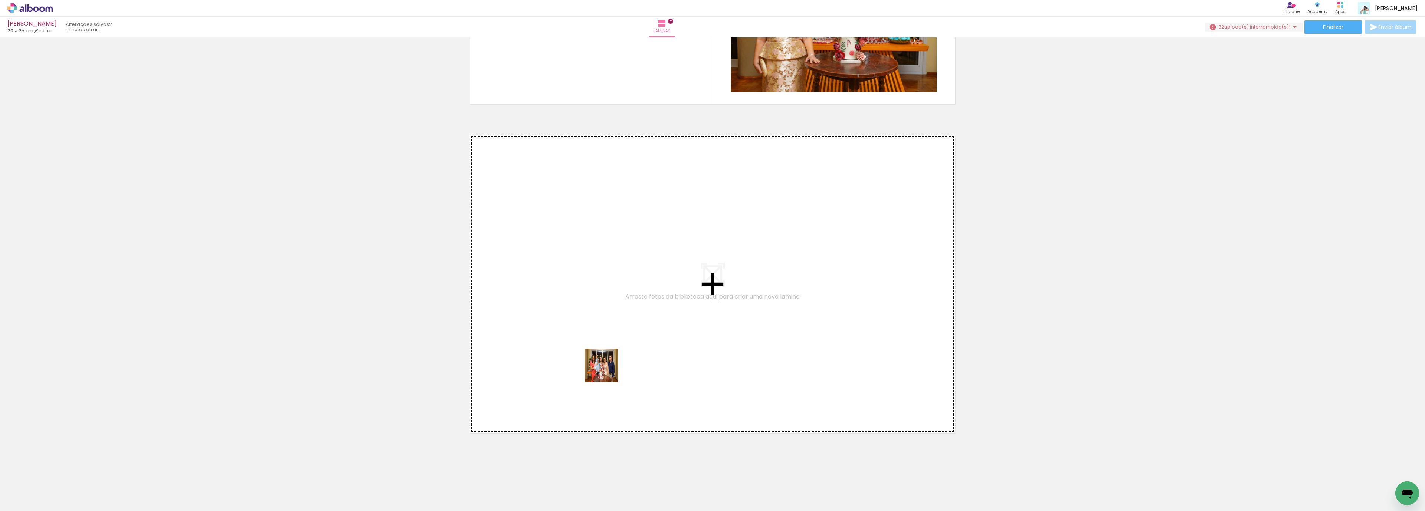
drag, startPoint x: 497, startPoint y: 485, endPoint x: 611, endPoint y: 366, distance: 164.1
click at [611, 366] on quentale-workspace at bounding box center [712, 255] width 1425 height 511
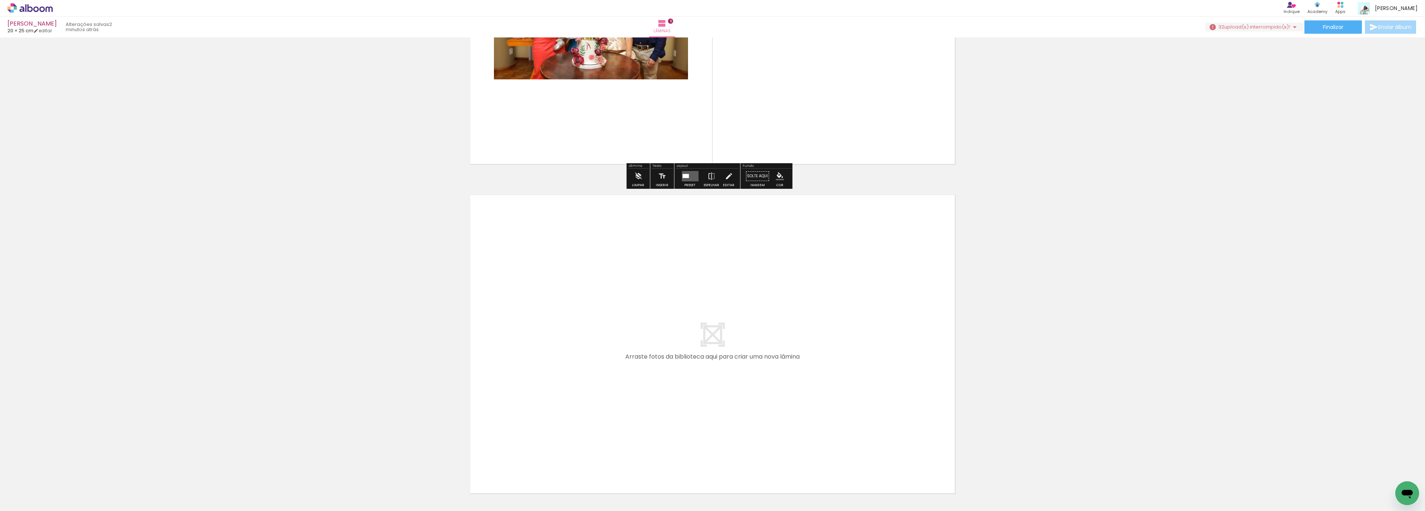
scroll to position [1874, 0]
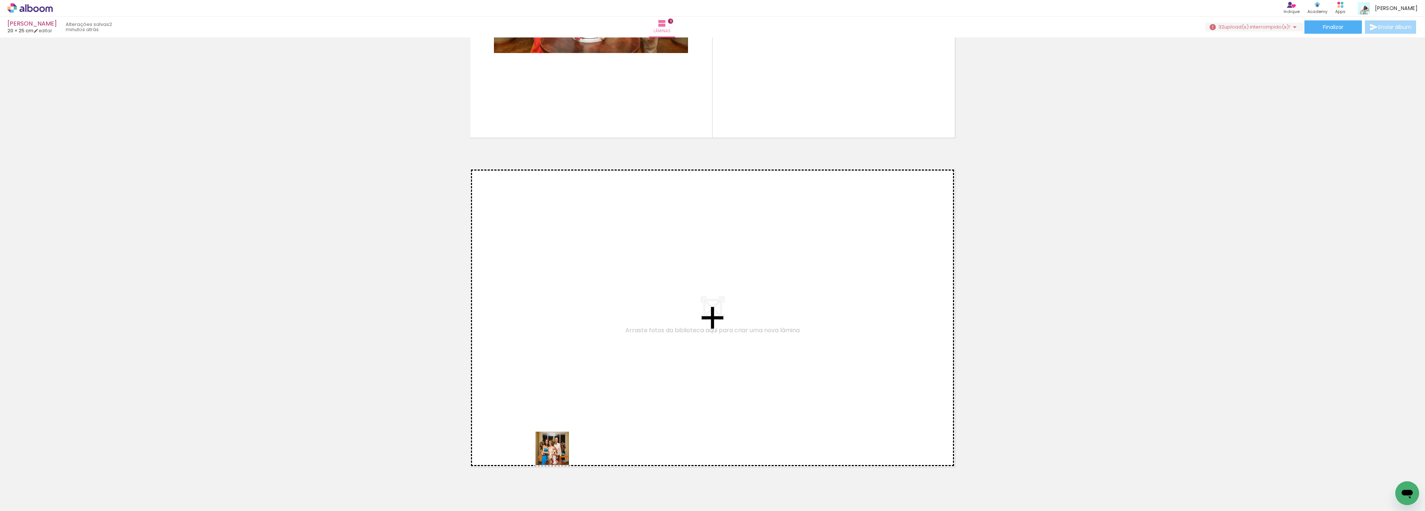
drag, startPoint x: 558, startPoint y: 454, endPoint x: 586, endPoint y: 372, distance: 87.0
click at [586, 372] on quentale-workspace at bounding box center [712, 255] width 1425 height 511
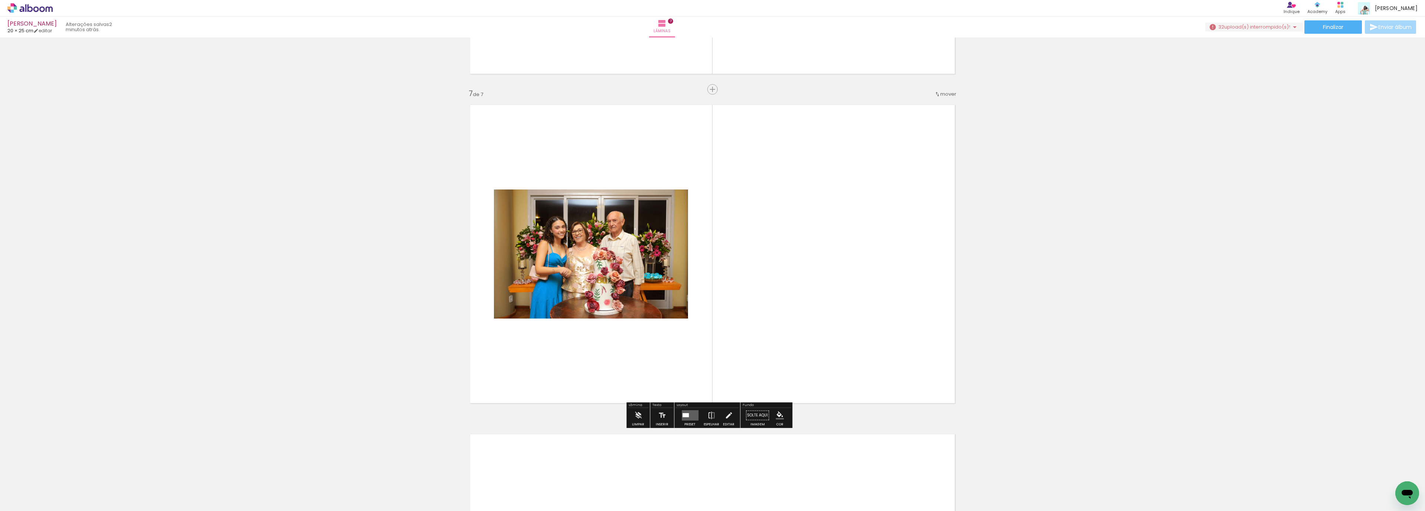
scroll to position [1941, 0]
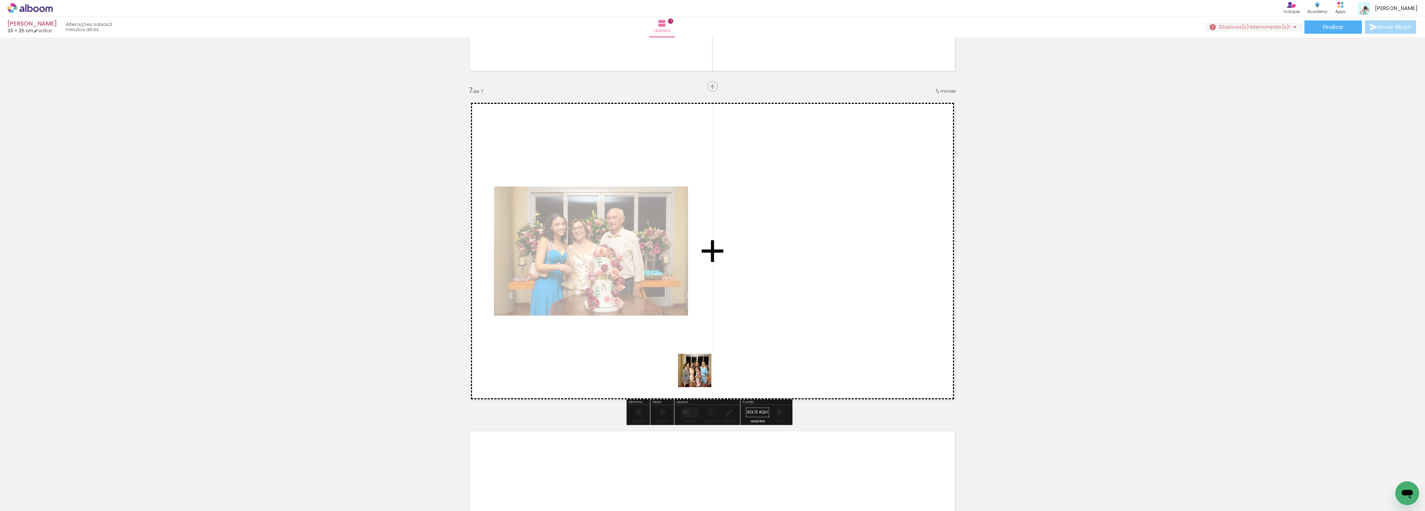
drag, startPoint x: 582, startPoint y: 493, endPoint x: 737, endPoint y: 296, distance: 251.0
click at [737, 296] on quentale-workspace at bounding box center [712, 255] width 1425 height 511
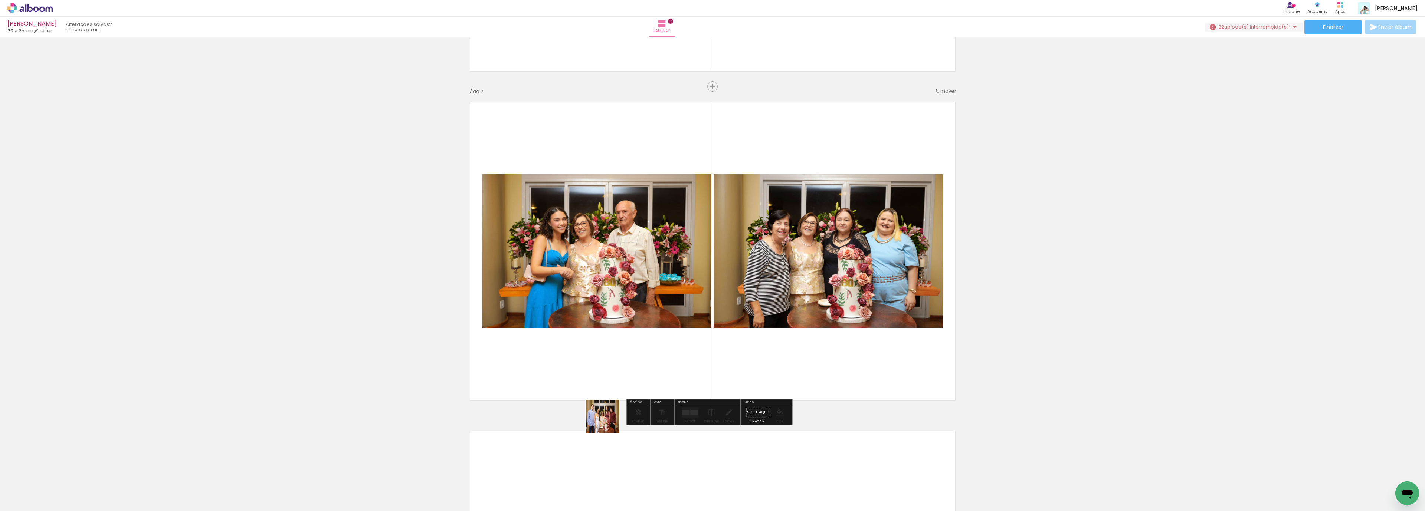
drag, startPoint x: 615, startPoint y: 443, endPoint x: 602, endPoint y: 396, distance: 49.3
click at [602, 395] on quentale-workspace at bounding box center [712, 255] width 1425 height 511
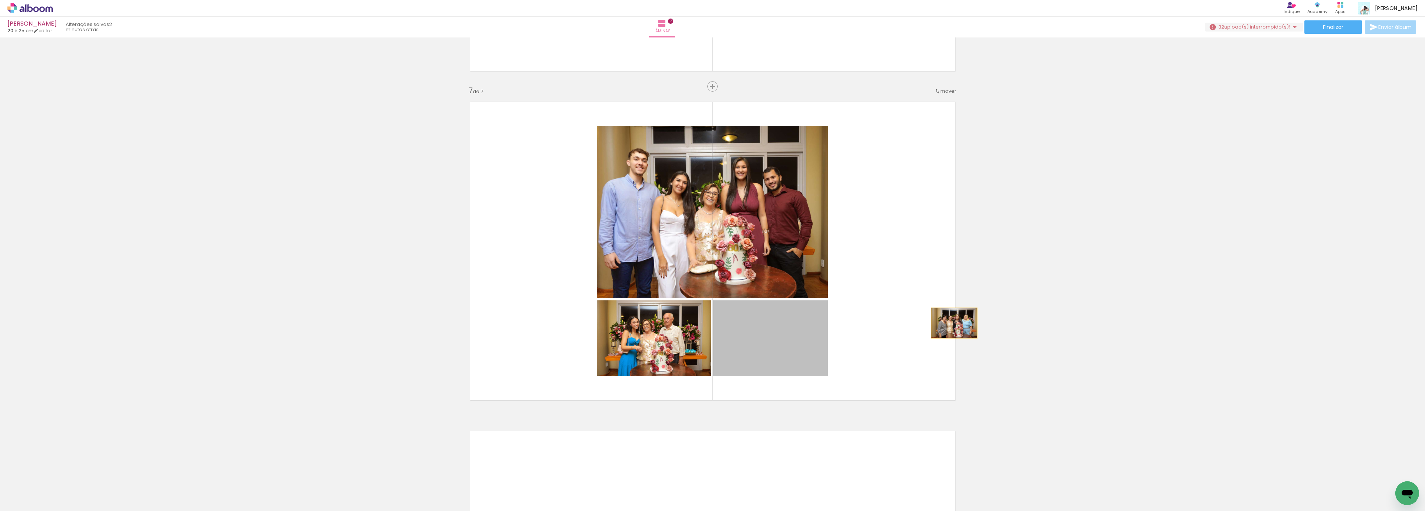
drag, startPoint x: 774, startPoint y: 349, endPoint x: 1099, endPoint y: 309, distance: 327.2
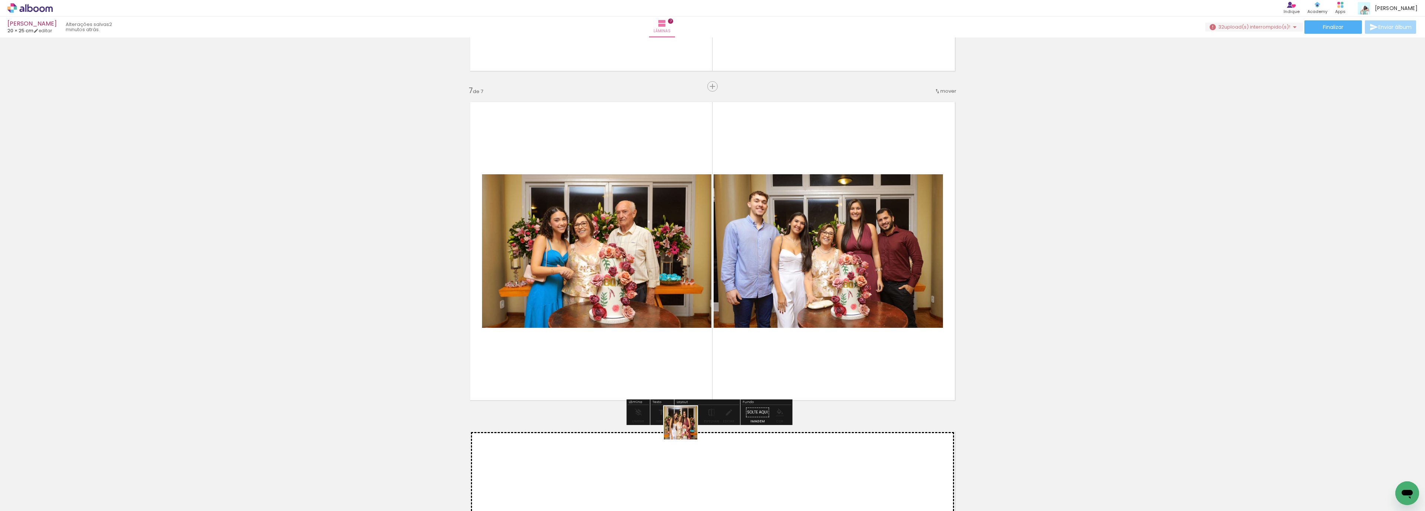
drag, startPoint x: 686, startPoint y: 429, endPoint x: 721, endPoint y: 314, distance: 119.8
click at [721, 314] on quentale-workspace at bounding box center [712, 255] width 1425 height 511
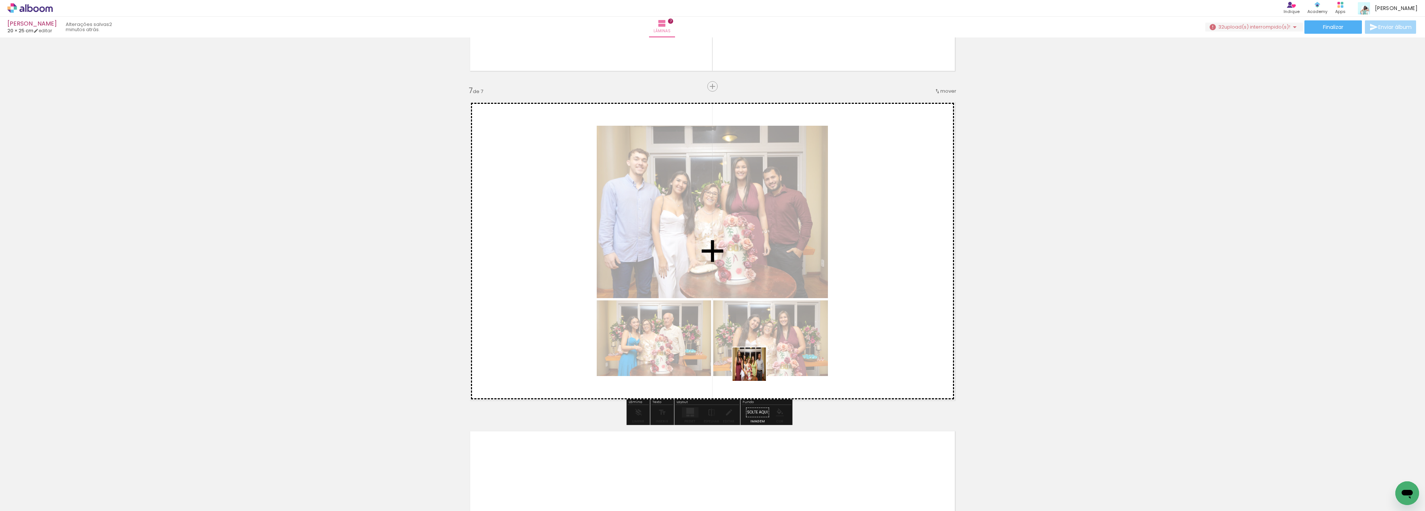
drag, startPoint x: 698, startPoint y: 488, endPoint x: 845, endPoint y: 294, distance: 243.2
click at [845, 294] on quentale-workspace at bounding box center [712, 255] width 1425 height 511
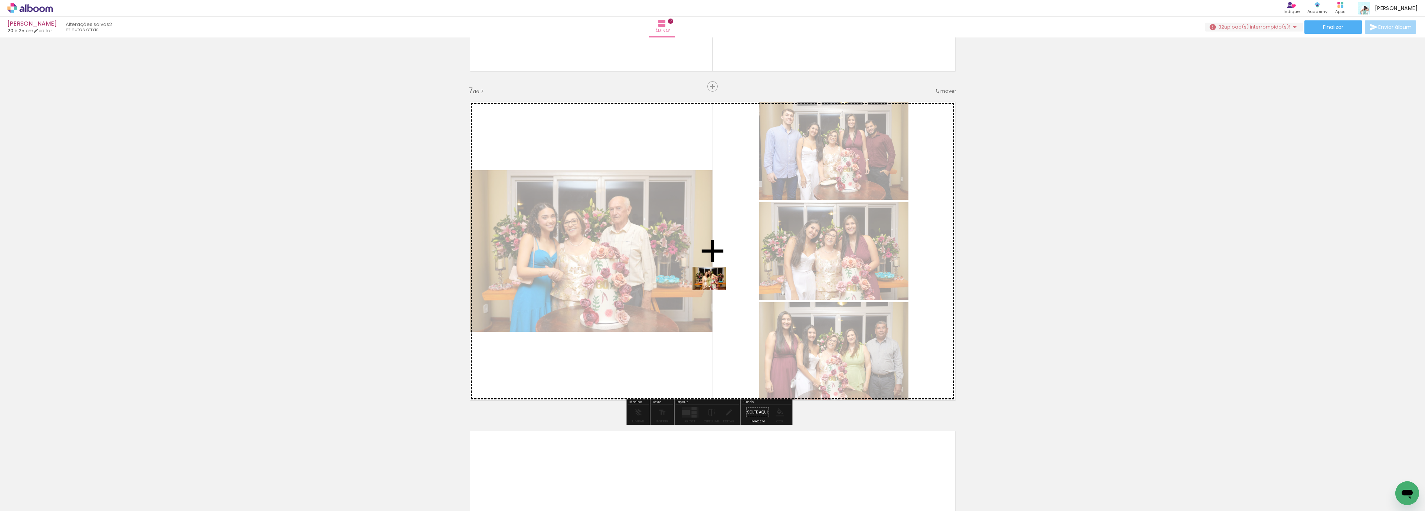
drag, startPoint x: 732, startPoint y: 490, endPoint x: 711, endPoint y: 282, distance: 209.2
click at [714, 282] on quentale-workspace at bounding box center [712, 255] width 1425 height 511
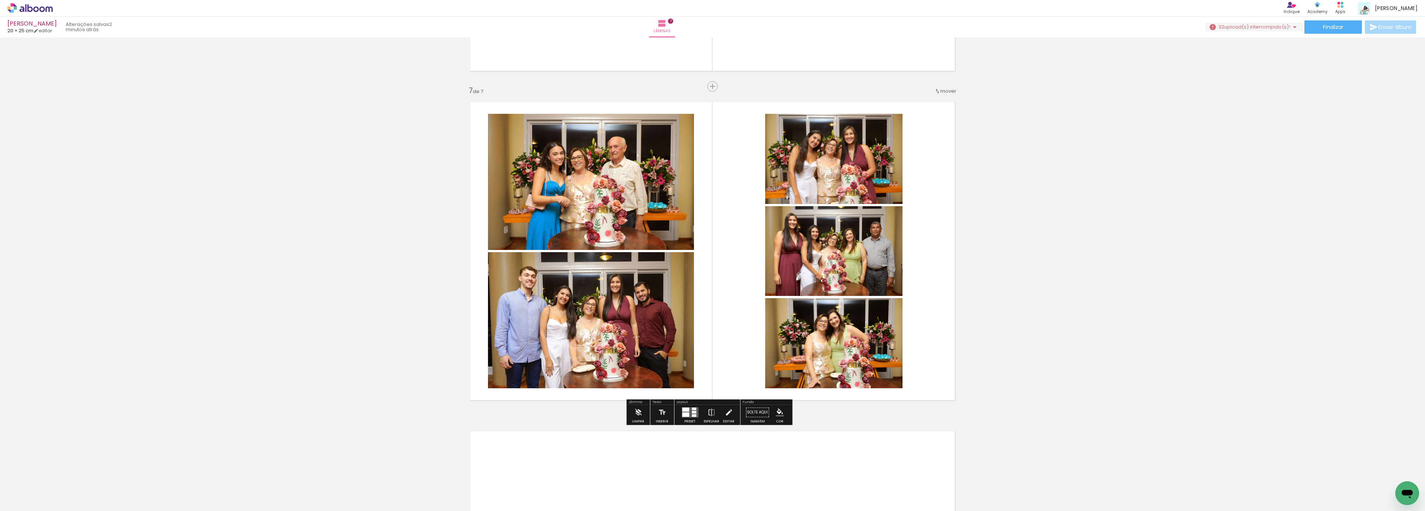
click at [684, 407] on div at bounding box center [690, 412] width 20 height 15
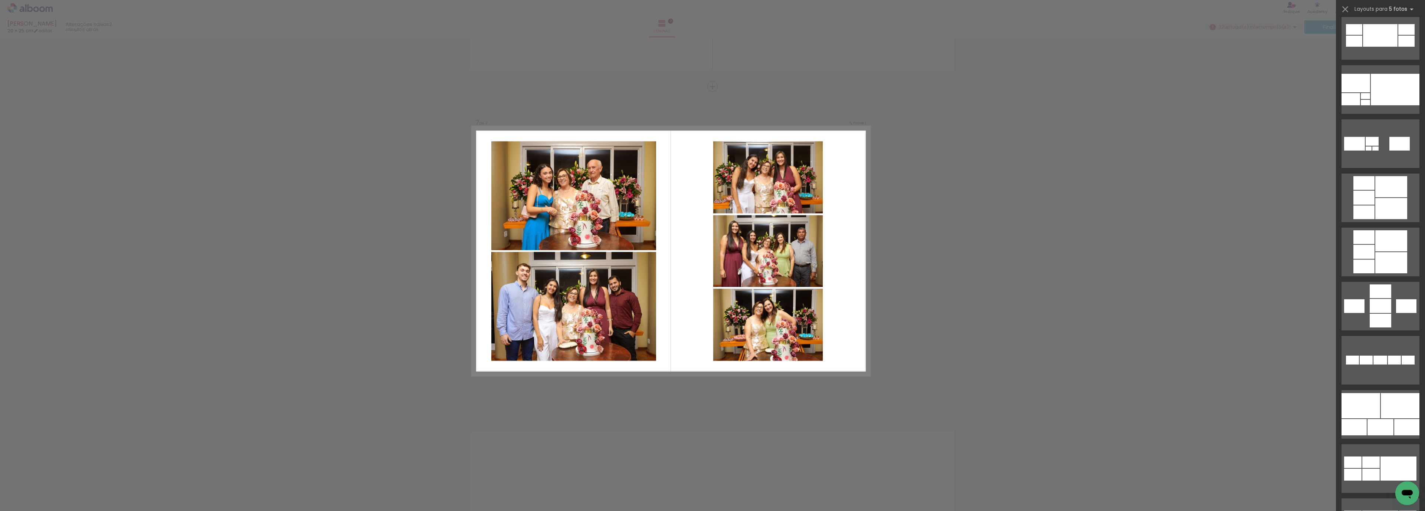
scroll to position [263, 0]
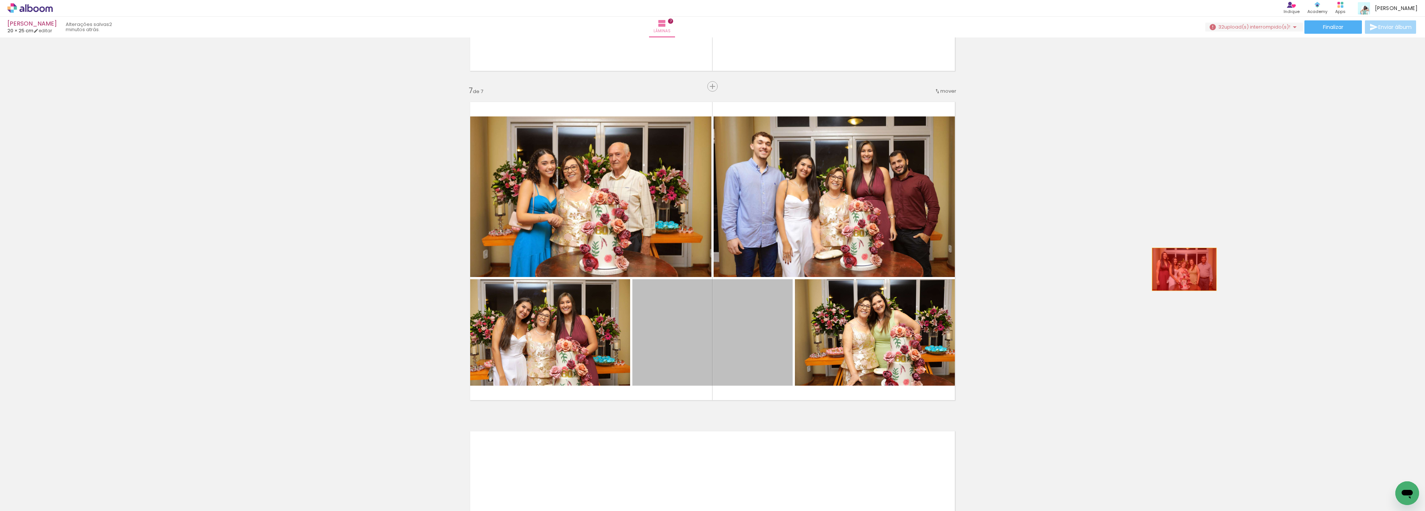
drag, startPoint x: 759, startPoint y: 342, endPoint x: 1183, endPoint y: 260, distance: 431.4
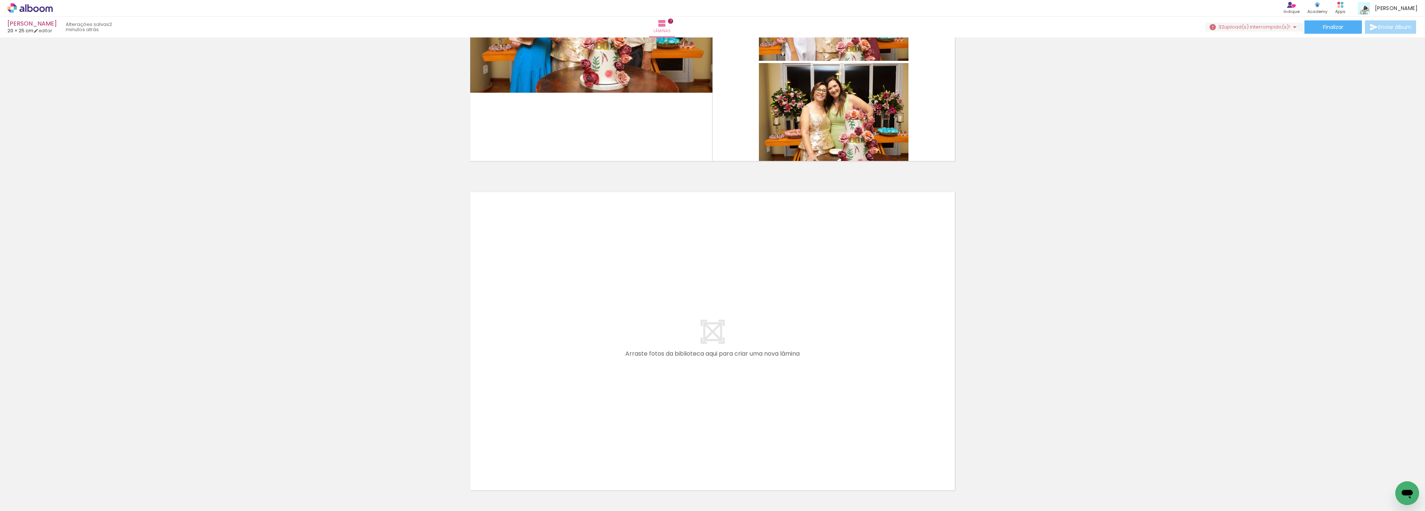
scroll to position [2207, 0]
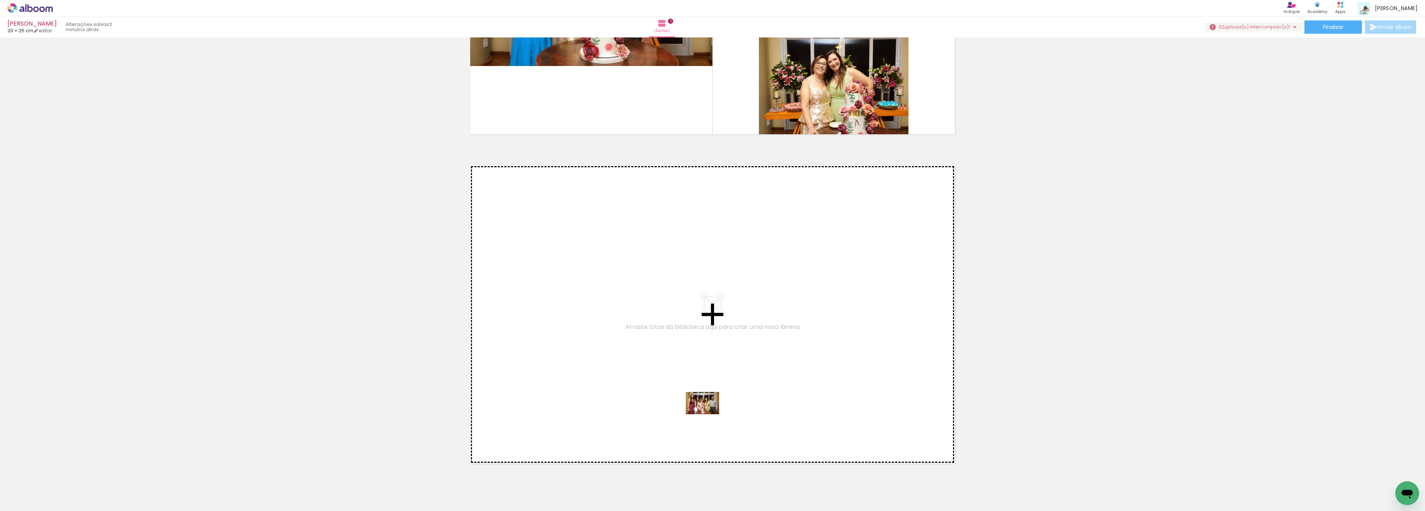
drag, startPoint x: 696, startPoint y: 495, endPoint x: 1424, endPoint y: 351, distance: 742.6
click at [708, 414] on quentale-workspace at bounding box center [712, 255] width 1425 height 511
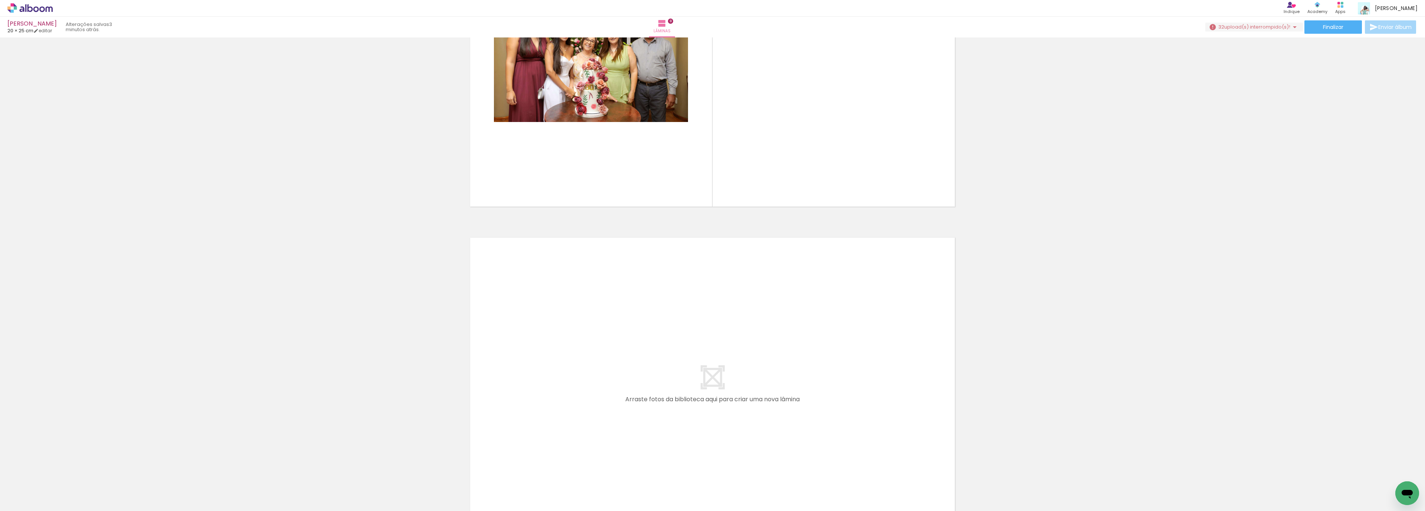
scroll to position [2482, 0]
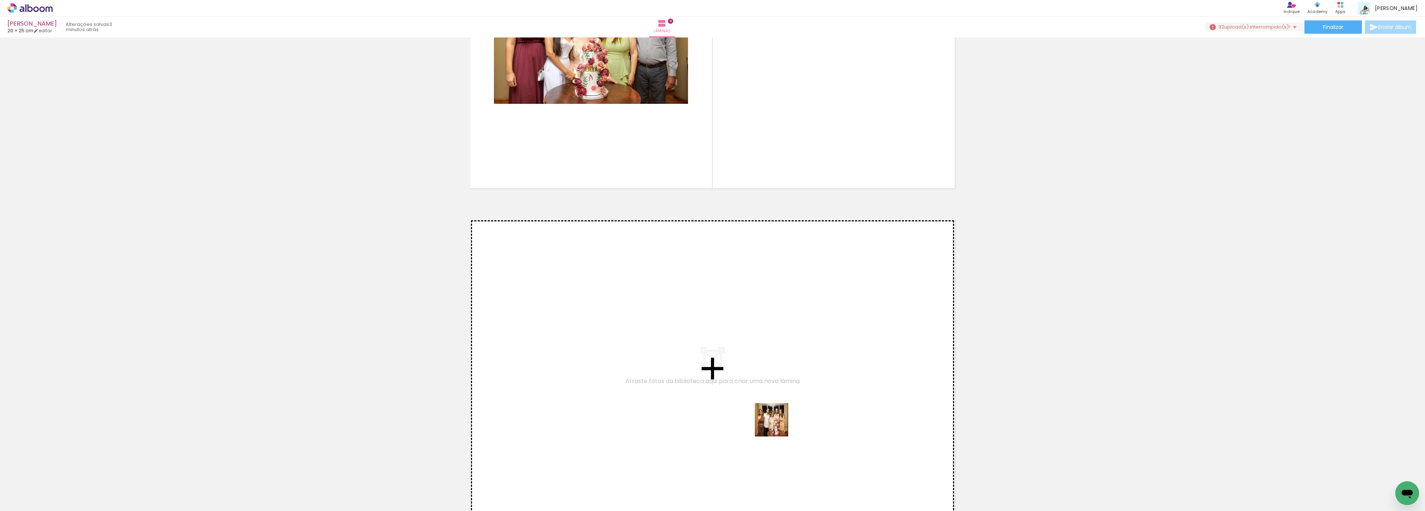
drag, startPoint x: 784, startPoint y: 461, endPoint x: 777, endPoint y: 422, distance: 39.9
click at [777, 422] on quentale-workspace at bounding box center [712, 255] width 1425 height 511
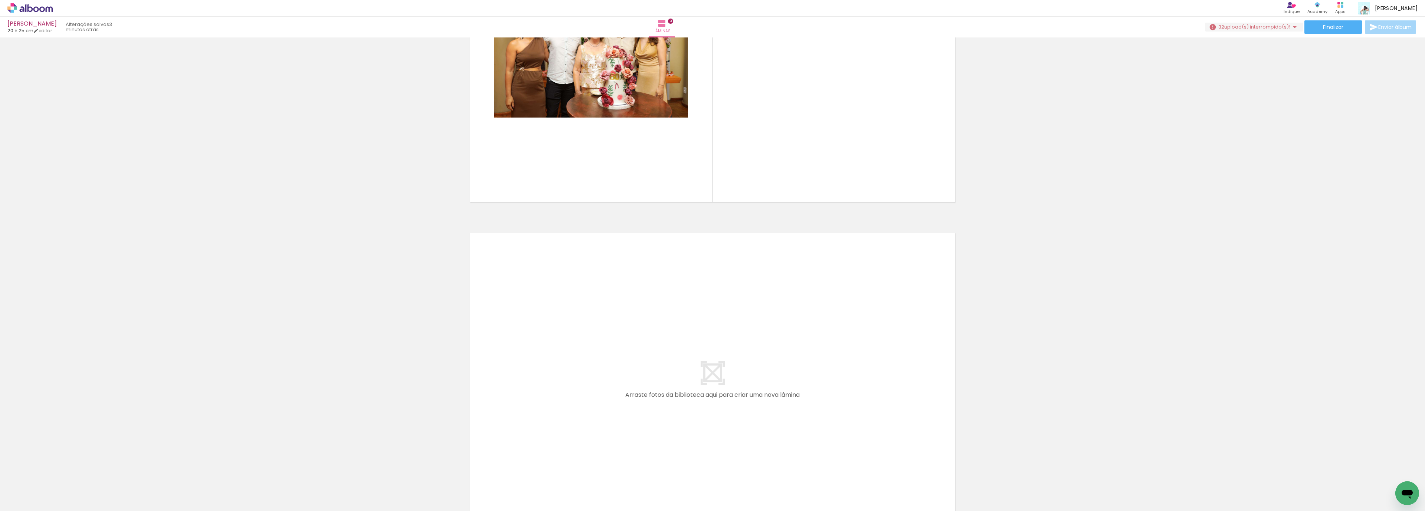
scroll to position [2811, 0]
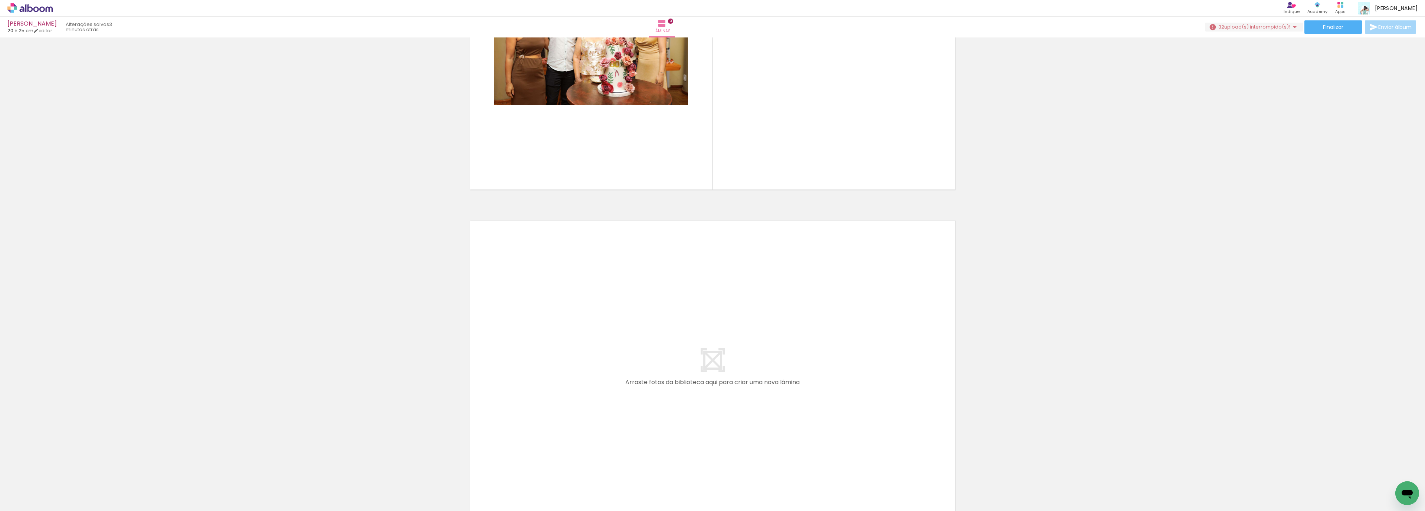
drag, startPoint x: 580, startPoint y: 492, endPoint x: 894, endPoint y: 465, distance: 315.2
click at [567, 383] on quentale-workspace at bounding box center [712, 255] width 1425 height 511
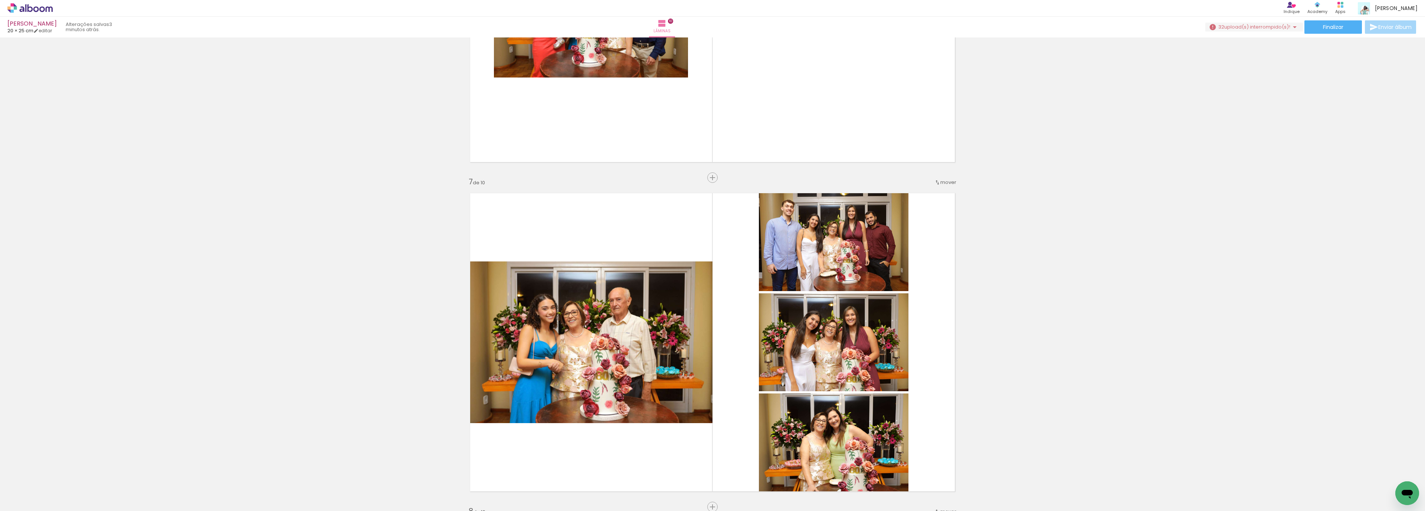
scroll to position [1899, 0]
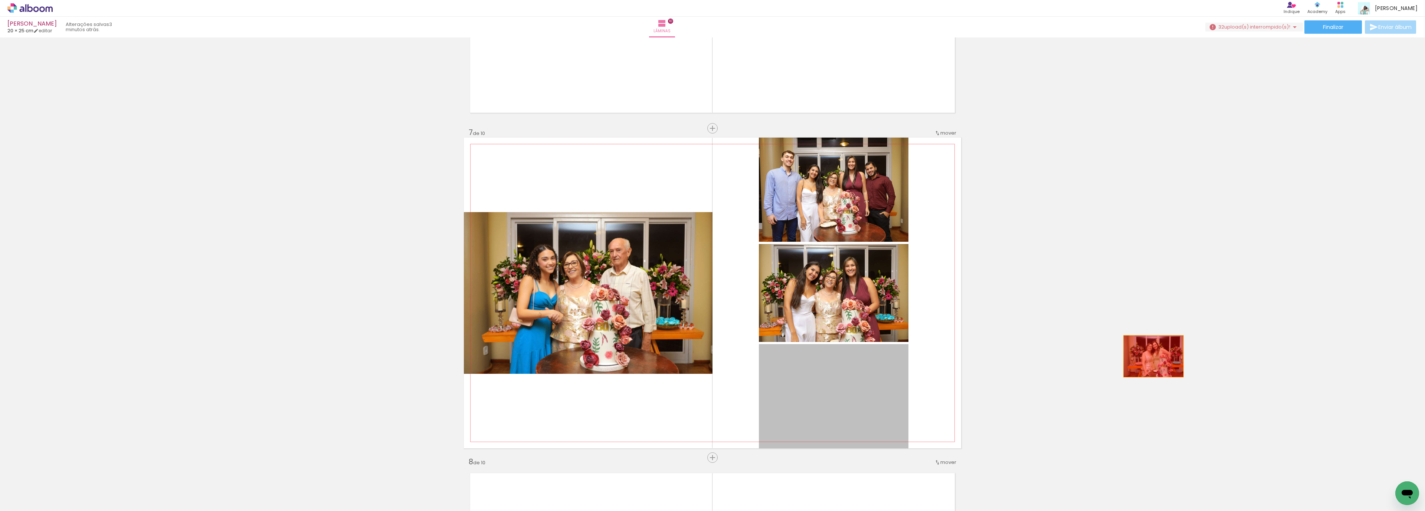
drag, startPoint x: 872, startPoint y: 395, endPoint x: 1209, endPoint y: 350, distance: 340.4
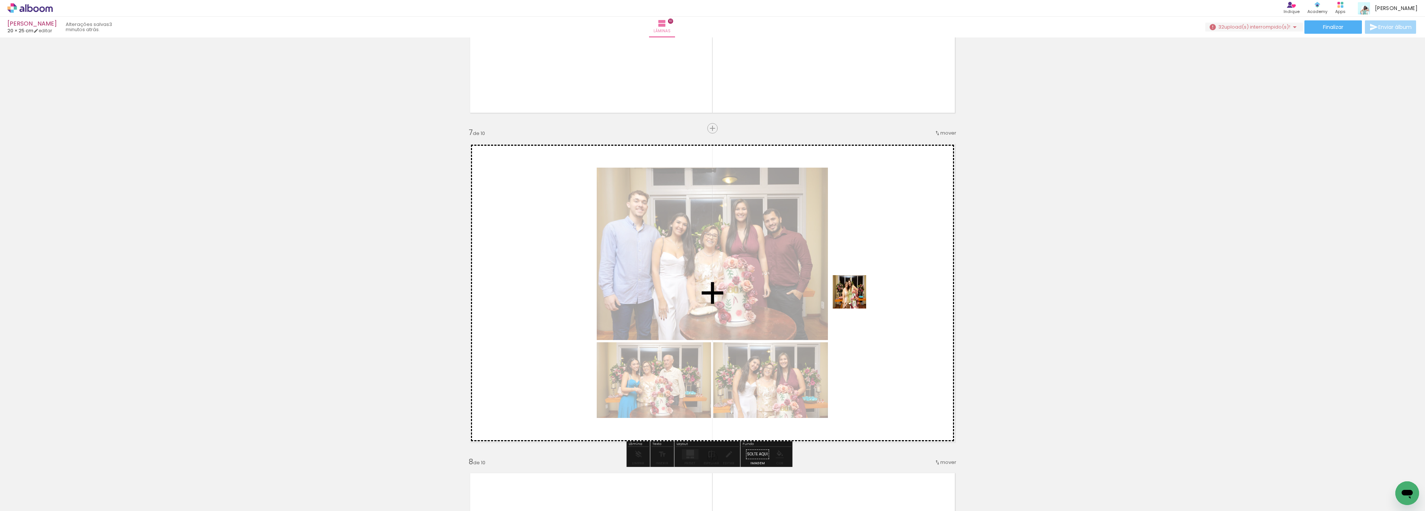
drag, startPoint x: 747, startPoint y: 490, endPoint x: 857, endPoint y: 294, distance: 224.3
click at [857, 293] on quentale-workspace at bounding box center [712, 255] width 1425 height 511
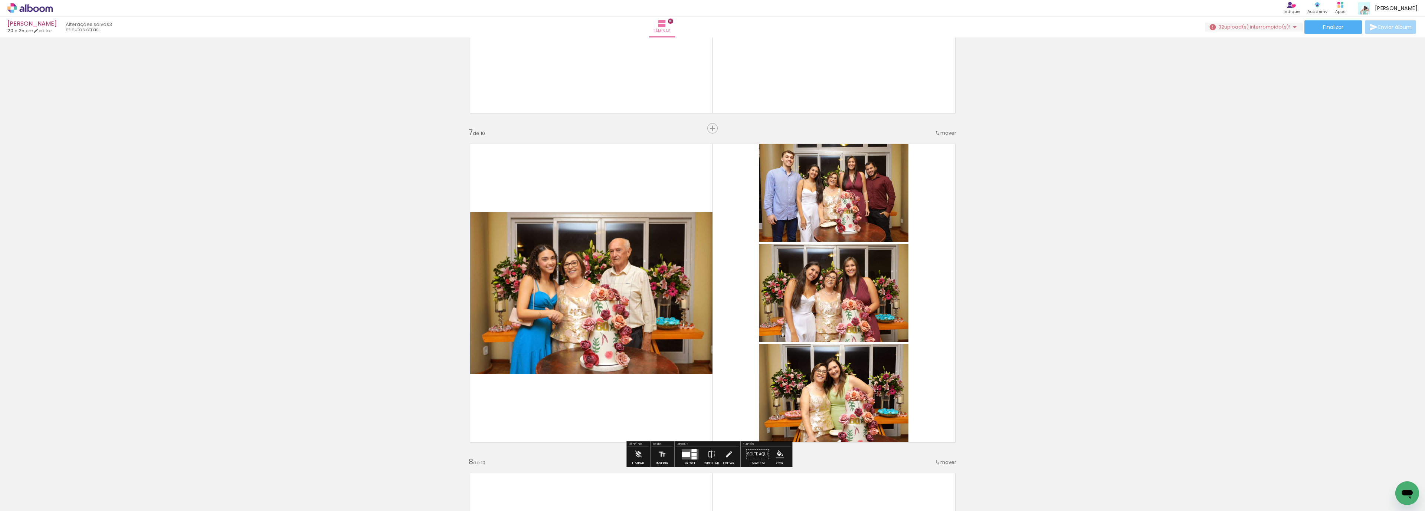
click at [691, 457] on div at bounding box center [693, 458] width 5 height 3
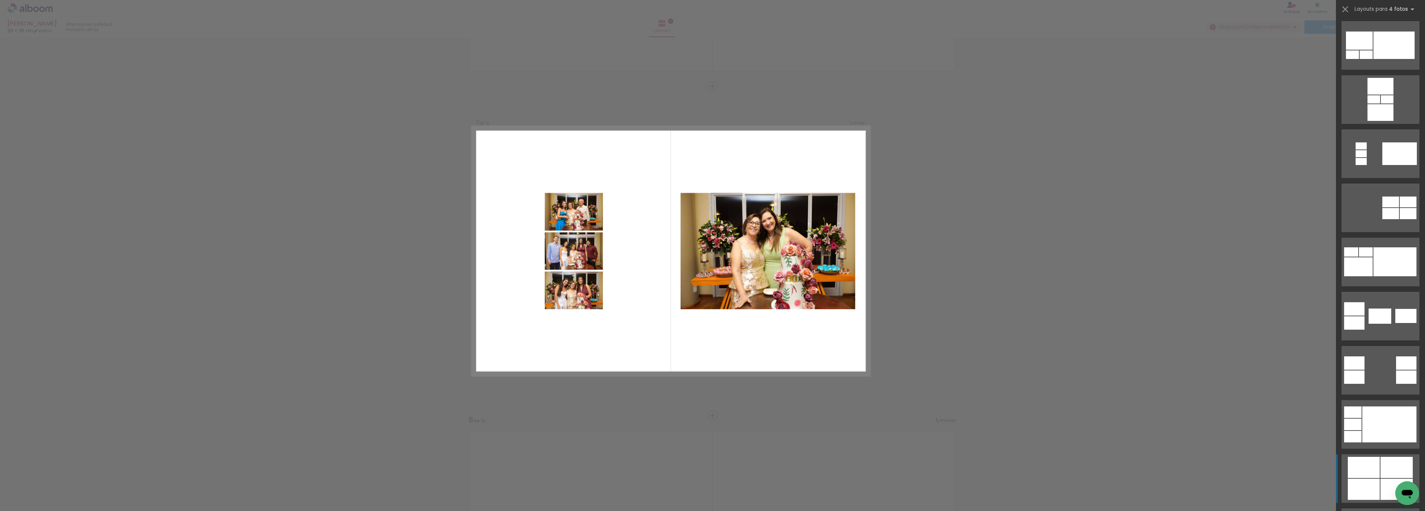
scroll to position [334, 0]
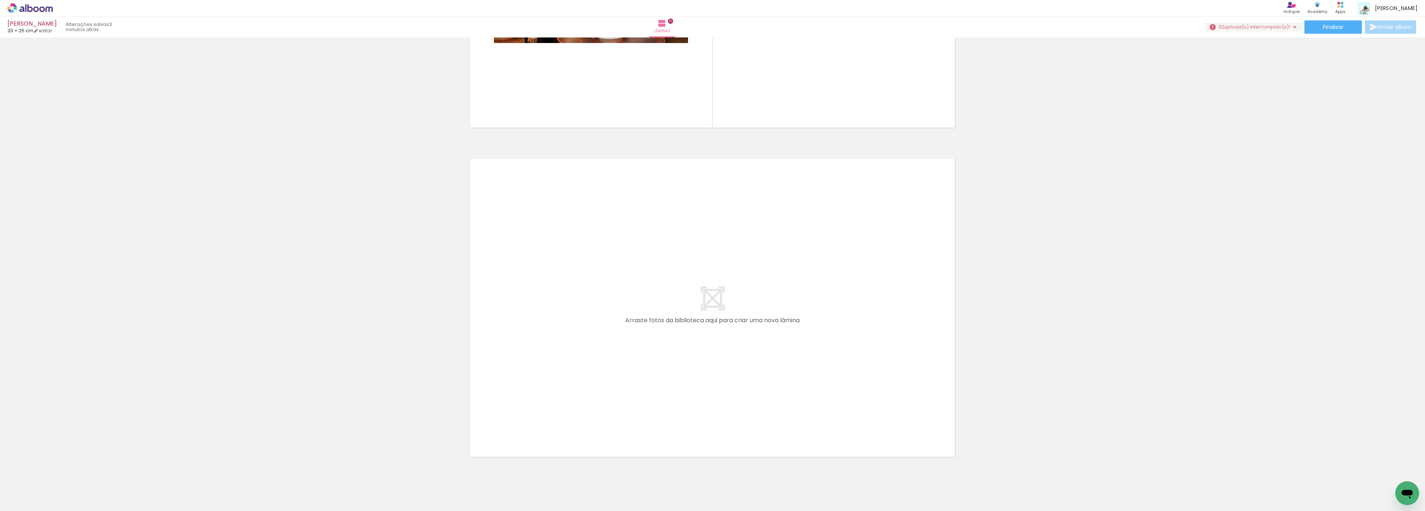
scroll to position [3226, 0]
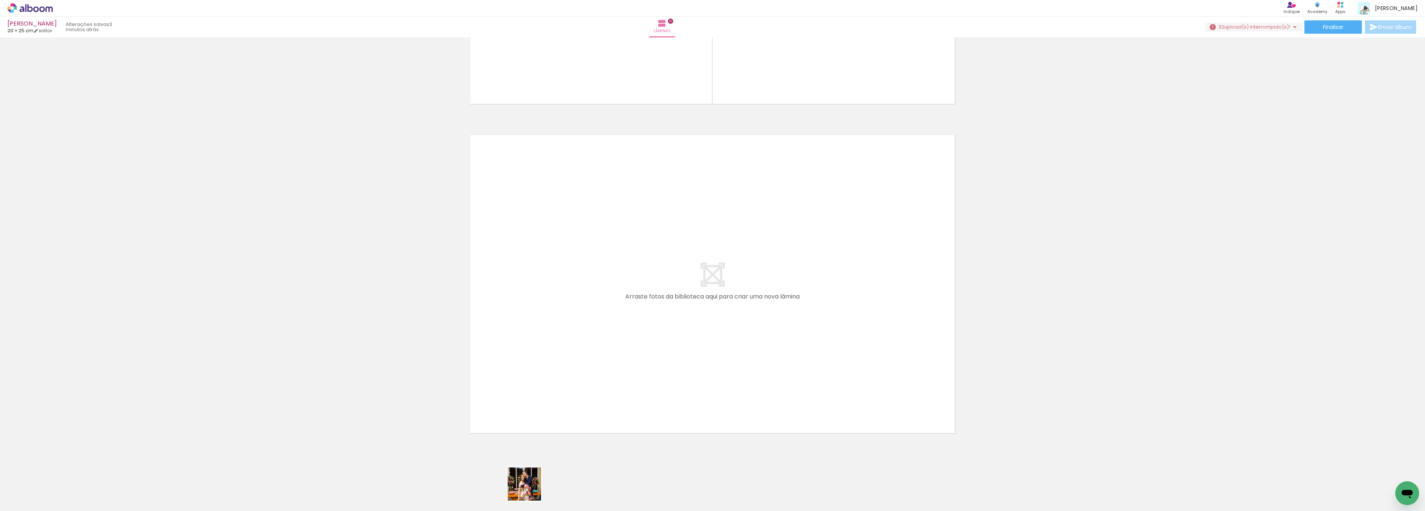
drag, startPoint x: 526, startPoint y: 498, endPoint x: 617, endPoint y: 473, distance: 94.6
click at [538, 413] on quentale-workspace at bounding box center [712, 255] width 1425 height 511
